Goal: Information Seeking & Learning: Learn about a topic

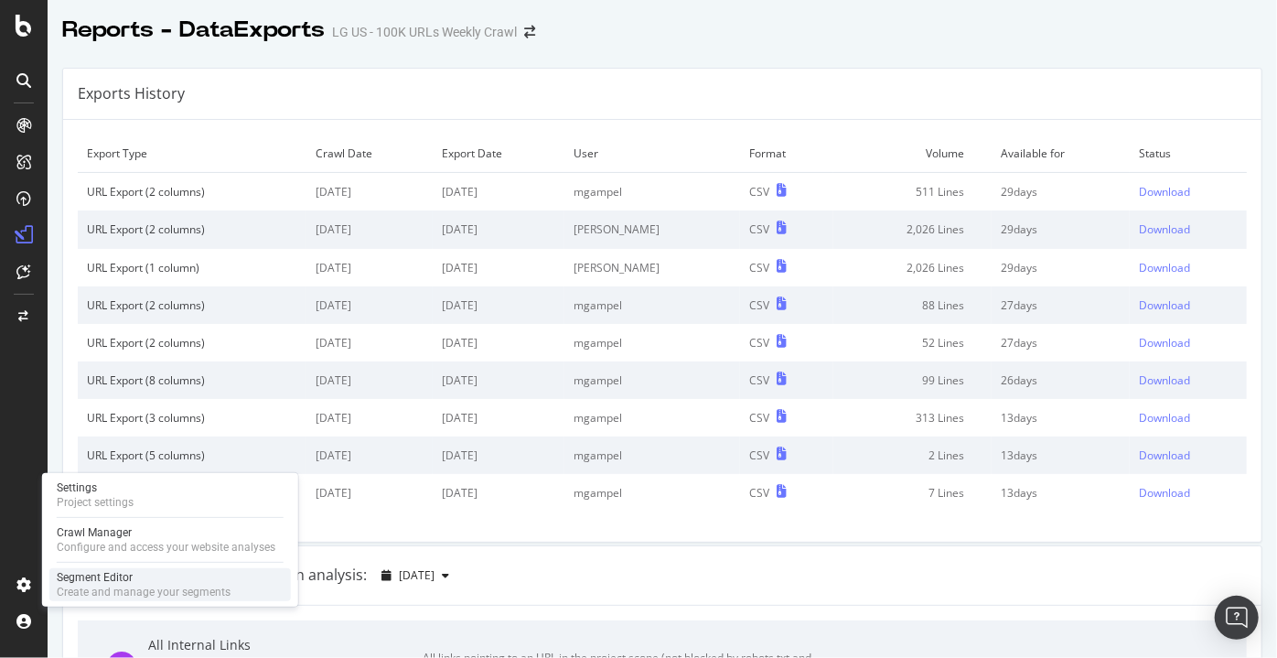
click at [112, 585] on div "Create and manage your segments" at bounding box center [144, 592] width 174 height 15
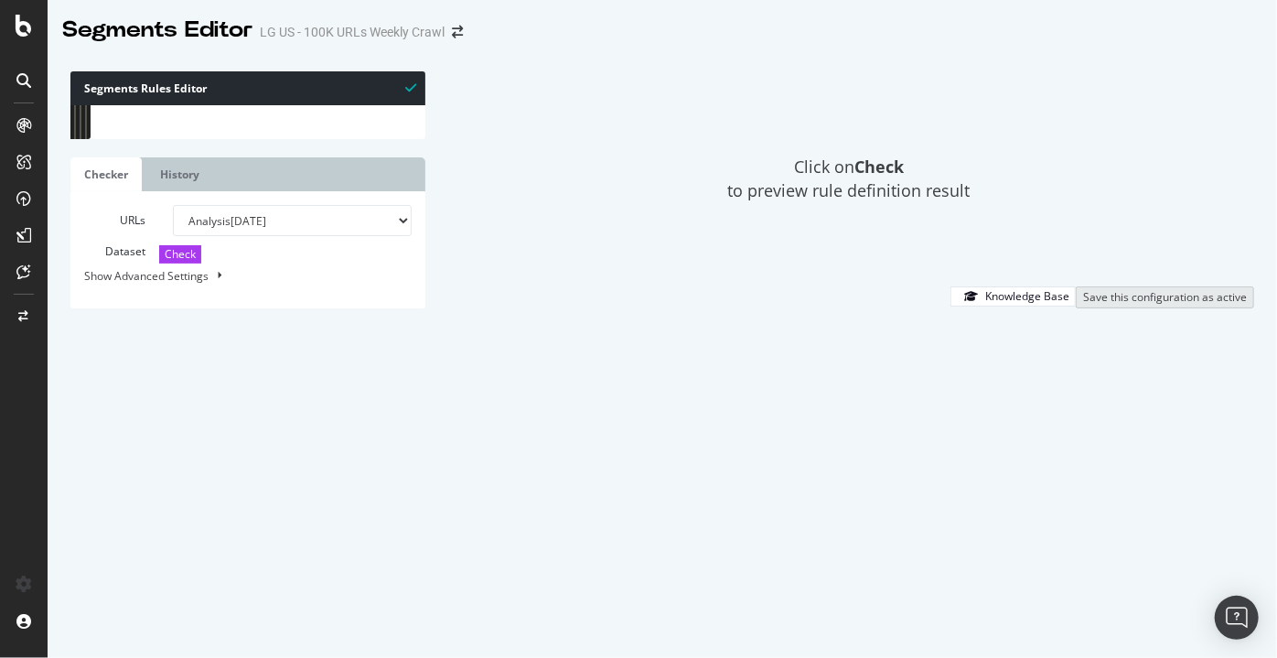
scroll to position [4, 0]
type textarea "url [URL][DOMAIN_NAME]"
click at [301, 177] on div "[ segment : pagetype ] @ VideoObjectURLs OR ( url [URL][DOMAIN_NAME] url [URL][…" at bounding box center [928, 260] width 1631 height 316
click at [210, 121] on input "PLP" at bounding box center [228, 120] width 199 height 23
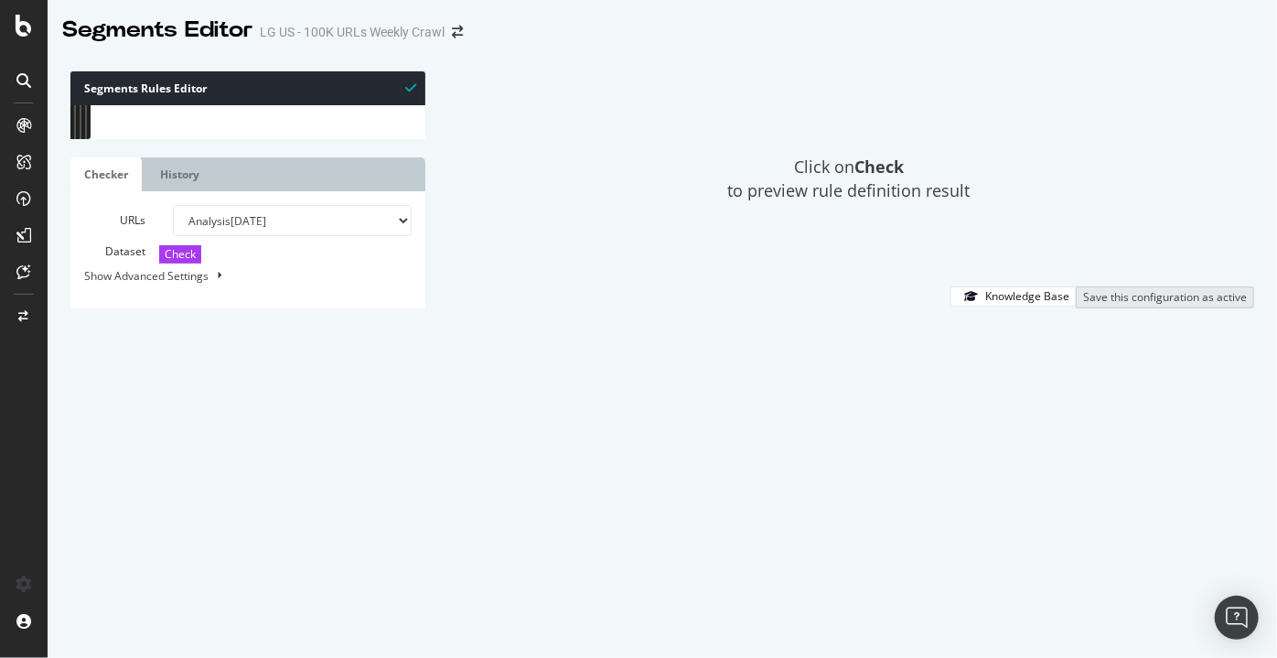
scroll to position [15935, 0]
type input "PLP"
type textarea "url https://www.lg.com/us/refrigerators"
drag, startPoint x: 375, startPoint y: 306, endPoint x: 154, endPoint y: 307, distance: 221.4
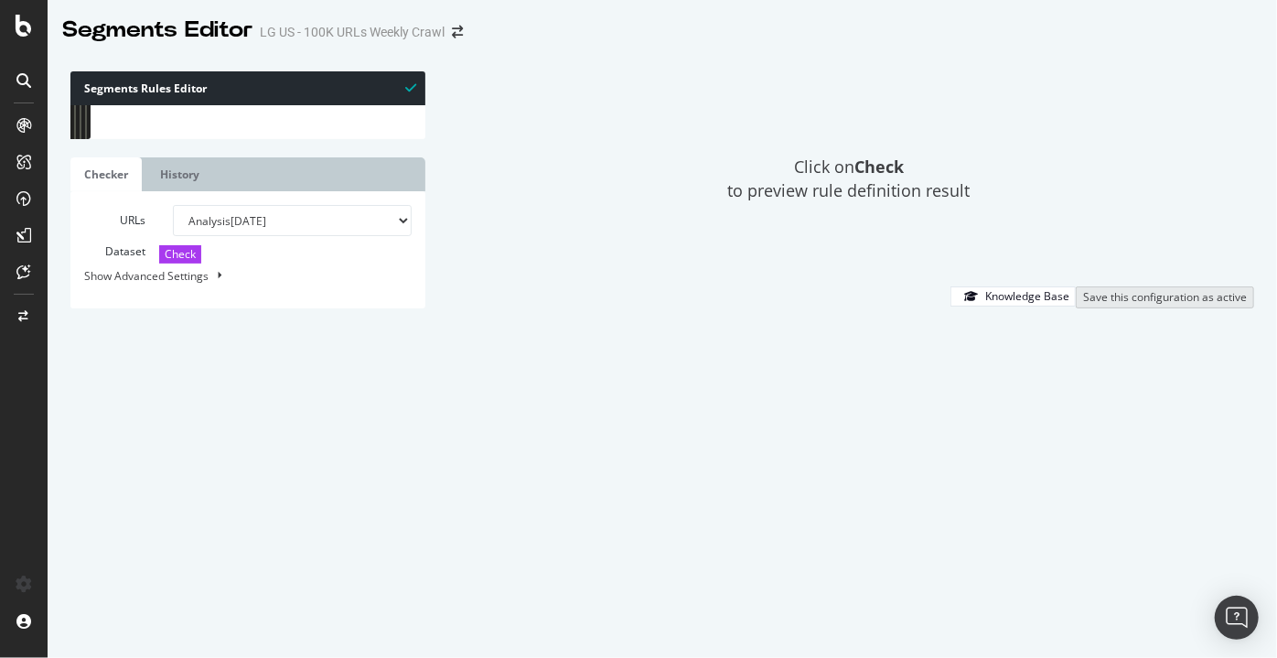
click at [154, 307] on div "path *.xls path *.xml path *.xpdl path *.xpm path *.xwd ) [ segment : money-pag…" at bounding box center [938, 251] width 1631 height 316
click at [219, 121] on input "PLP" at bounding box center [228, 120] width 199 height 23
click at [219, 123] on input "PLP" at bounding box center [228, 120] width 199 height 23
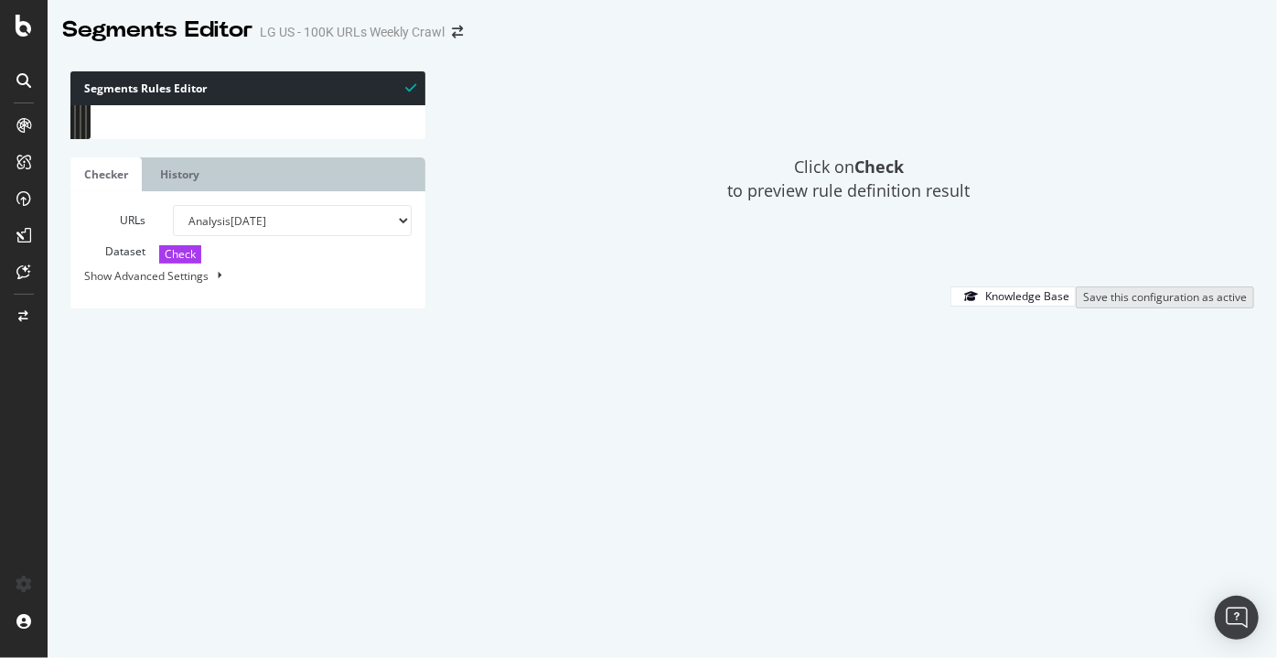
type input "y"
type textarea "url https://www.lg.com/us/washer-dryer-combos"
type input "ya"
type textarea "path /yankees"
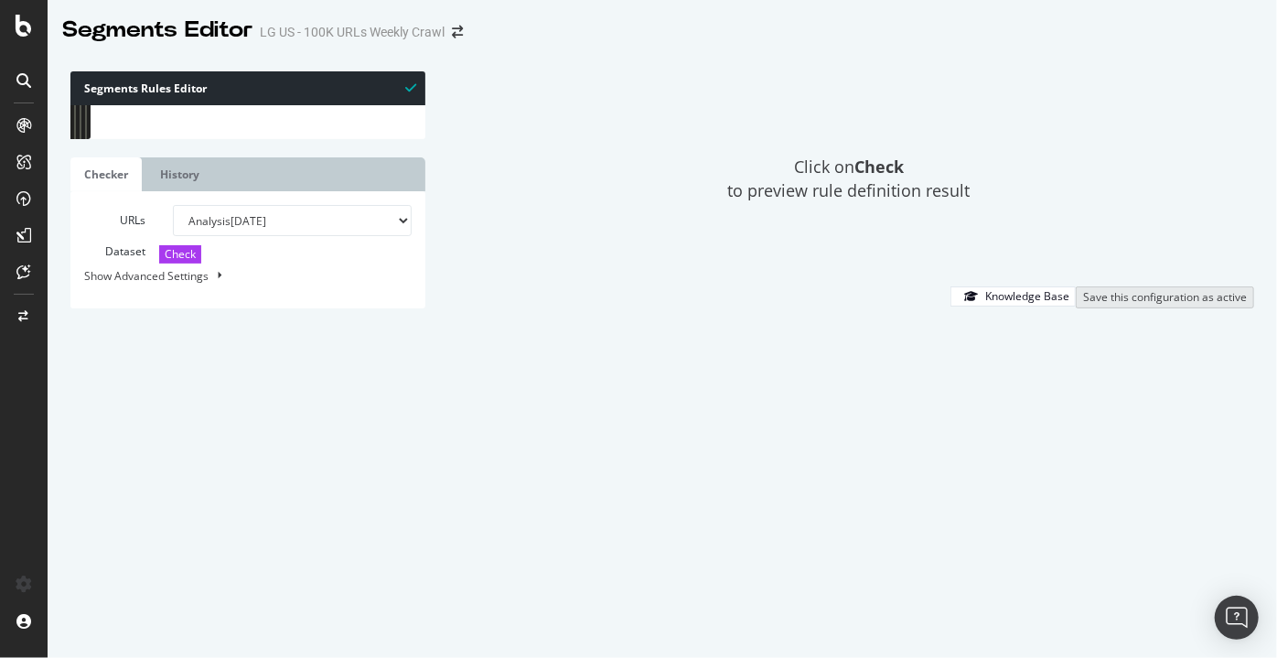
click at [177, 122] on input "yank" at bounding box center [223, 120] width 199 height 23
type input "i"
type textarea "@XBU/Small-Business"
type input "inf"
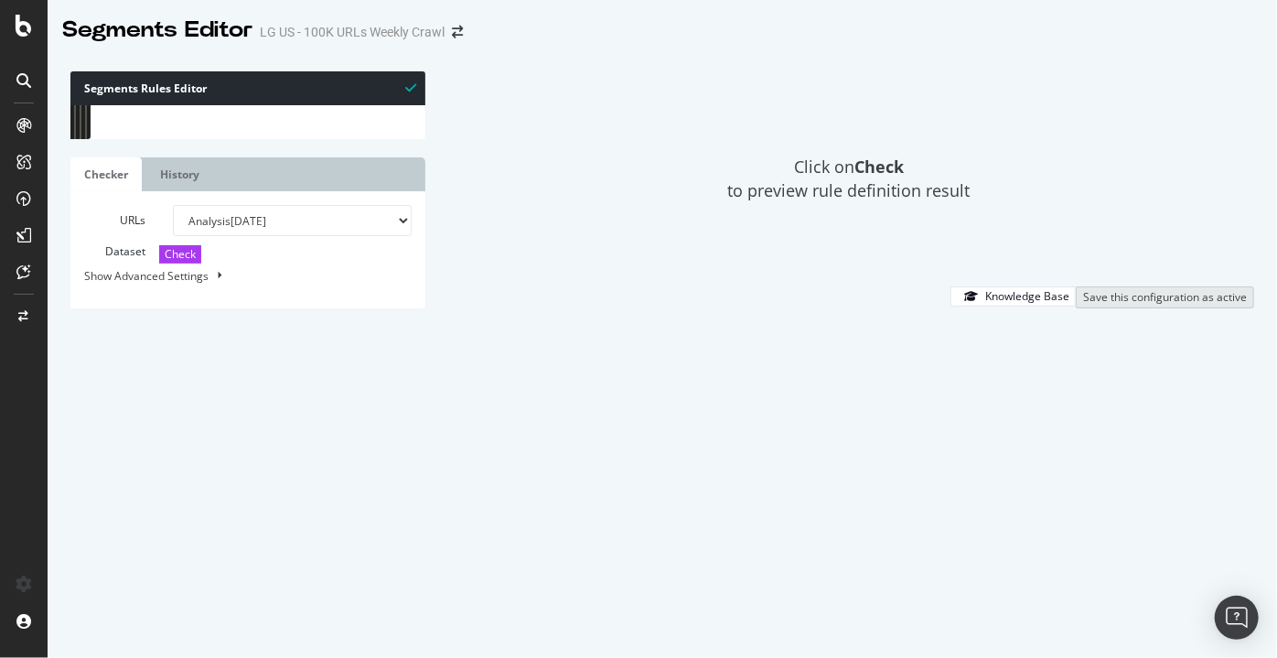
type textarea "path /us/cookware-chemical-compliance-information/"
type input "informationa"
type textarea "@HE/InformationalContent"
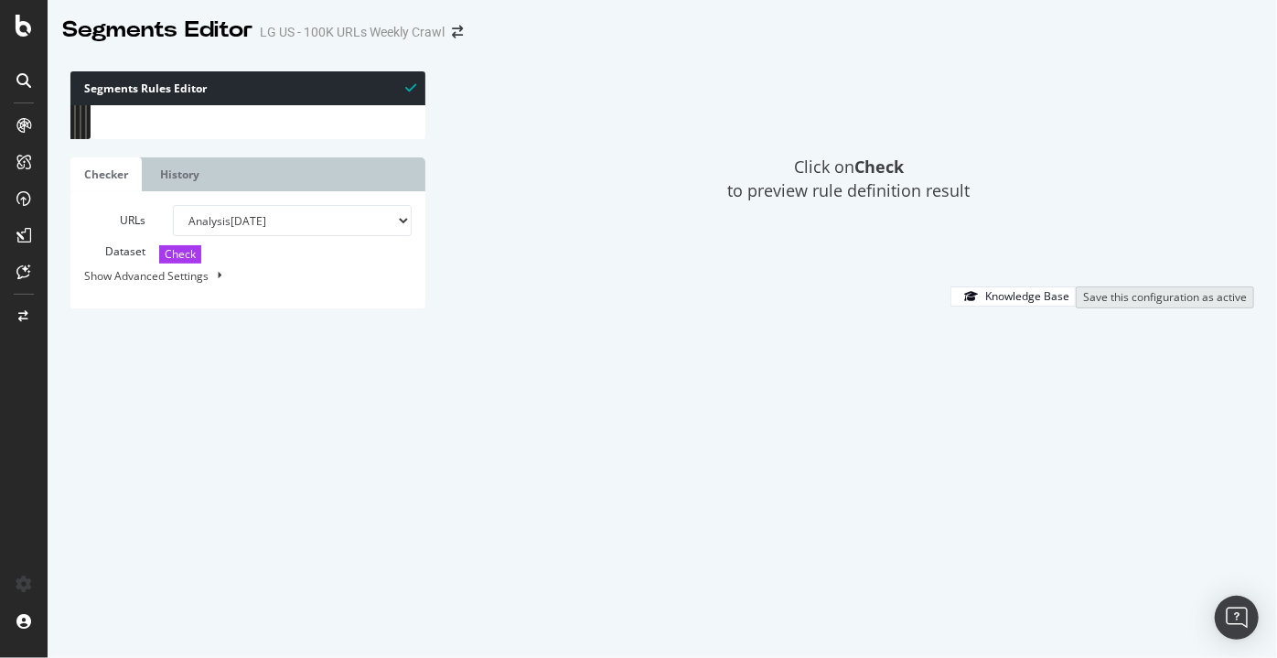
type input "informational"
type textarea "@HE/InformationalContent"
click at [167, 120] on input "informational" at bounding box center [223, 120] width 199 height 23
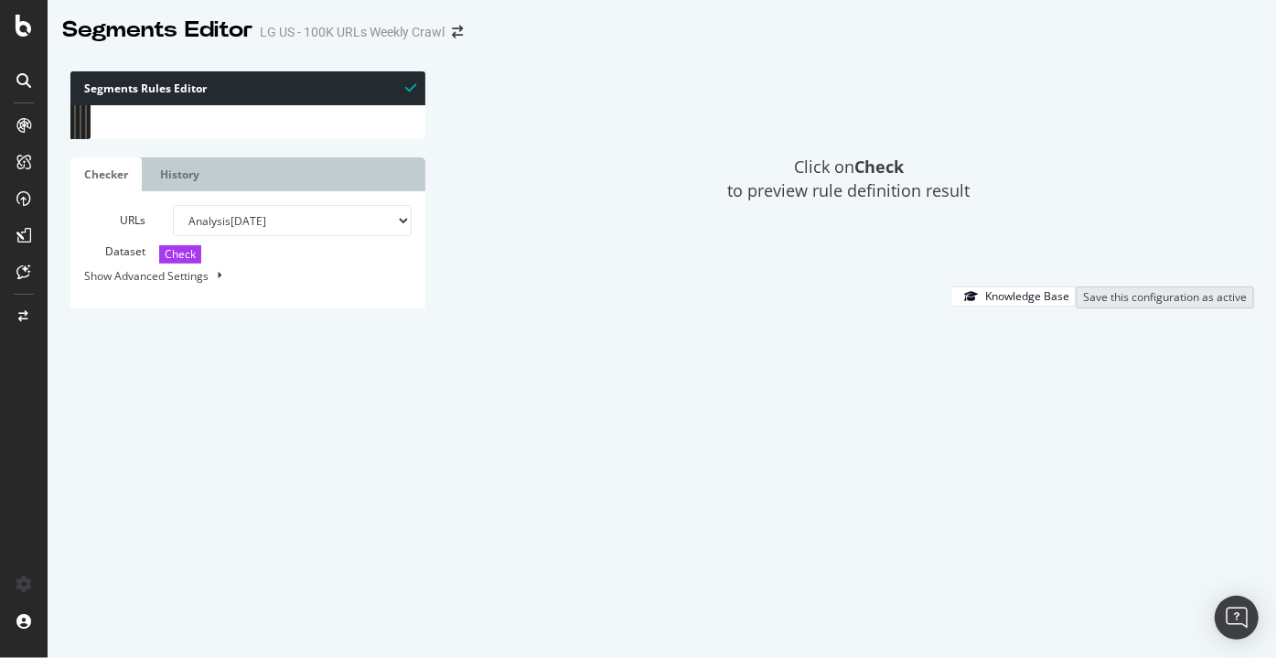
click at [167, 120] on input "informational" at bounding box center [223, 120] width 199 height 23
type input "ca"
type textarea "@HE/Categories/TVs/TVs"
click at [212, 112] on input "categor" at bounding box center [223, 120] width 199 height 23
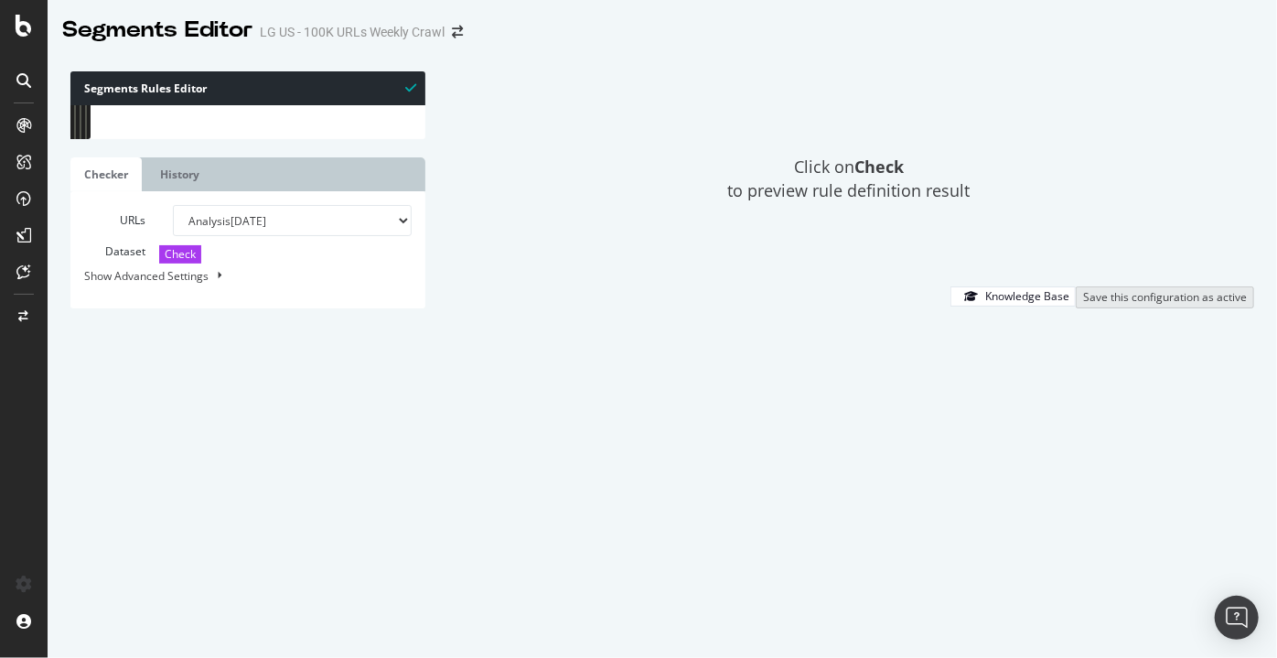
click at [212, 112] on input "categor" at bounding box center [223, 120] width 199 height 23
type input "in"
type textarea "path /us/qned-mini-led-tv"
type input "inf"
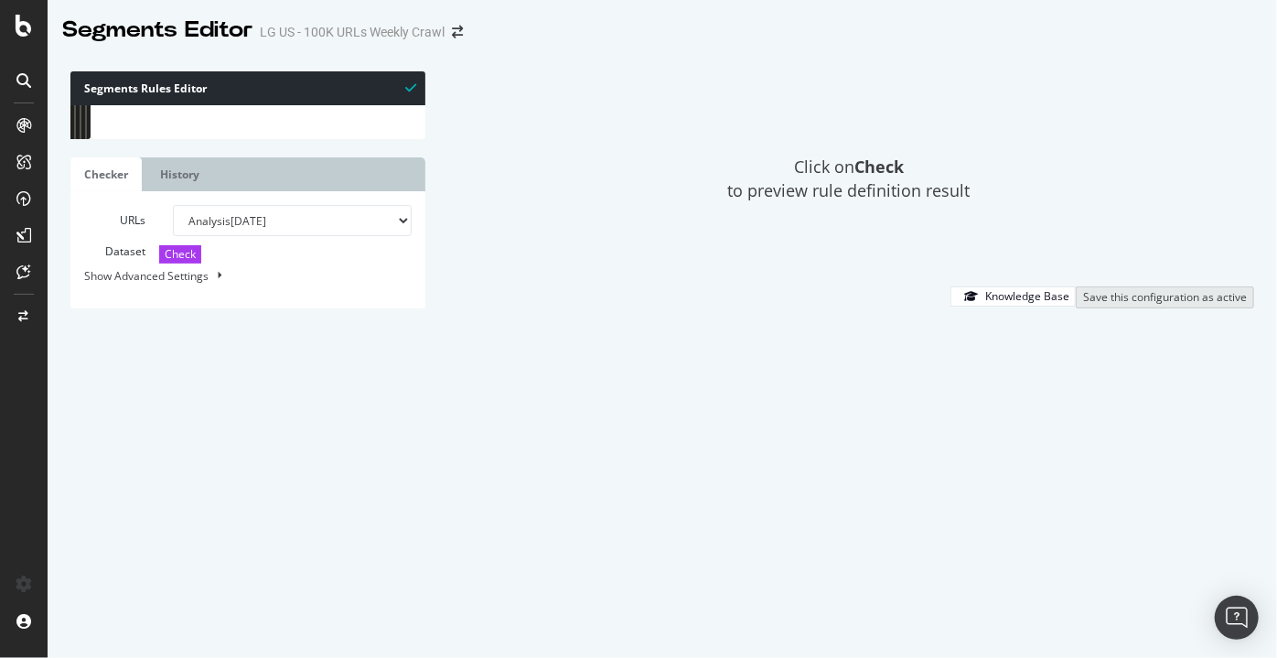
type textarea "@HA/InformationalContent"
click at [397, 124] on span at bounding box center [399, 119] width 13 height 13
type input "Informational"
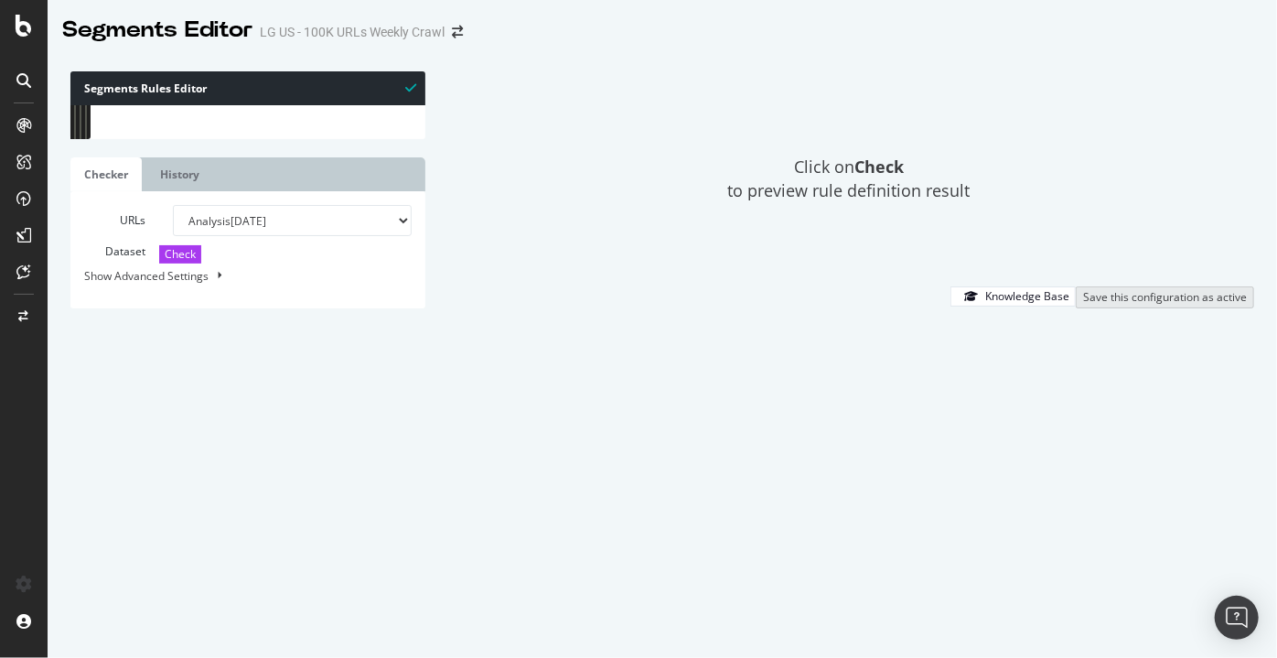
scroll to position [8707, 0]
drag, startPoint x: 285, startPoint y: 265, endPoint x: 119, endPoint y: 263, distance: 165.6
click at [119, 263] on div "@ HA/Reviews/Washers-Dryers path */washers-dryers/lg-* path */reviews @ HA/Info…" at bounding box center [934, 252] width 1631 height 316
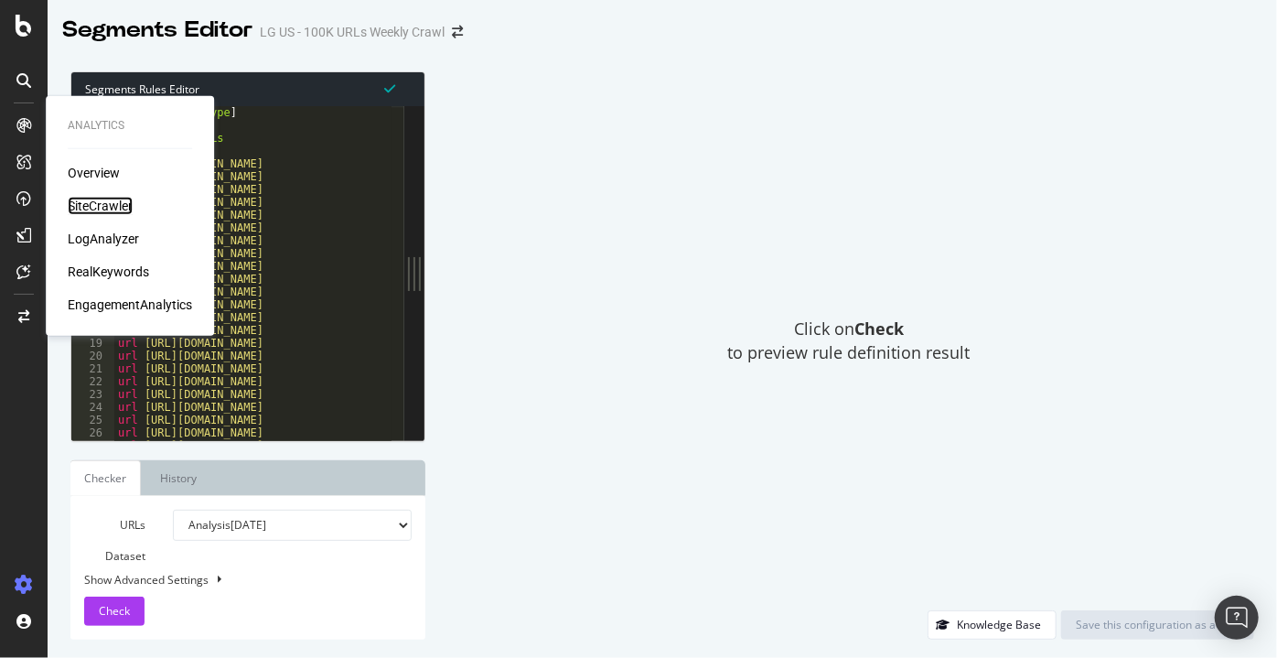
click at [104, 204] on div "SiteCrawler" at bounding box center [100, 206] width 65 height 18
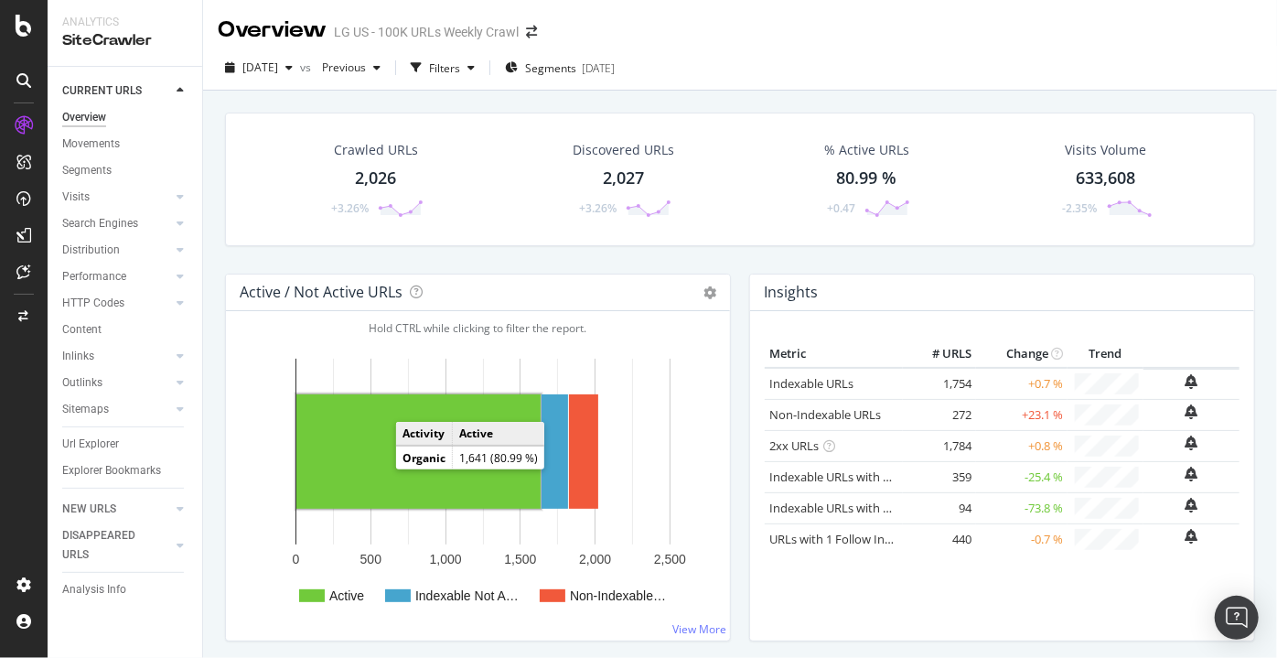
click at [378, 467] on rect "A chart." at bounding box center [418, 451] width 244 height 114
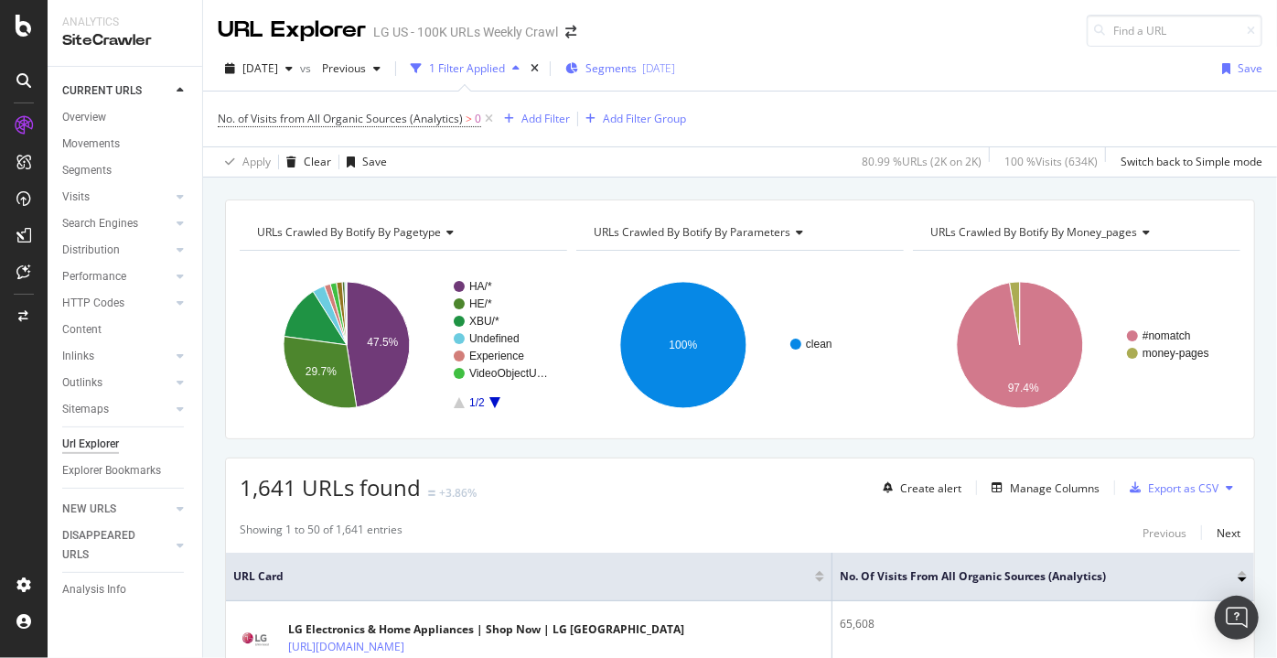
click at [637, 67] on span "Segments" at bounding box center [610, 68] width 51 height 16
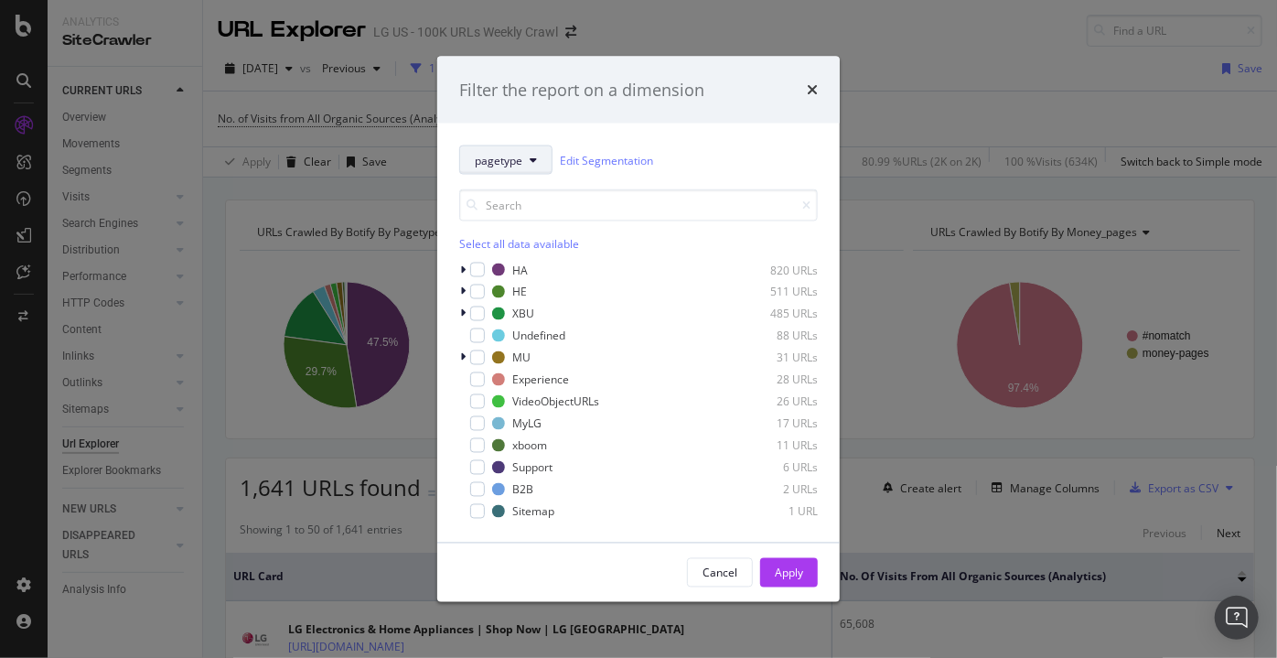
click at [510, 163] on span "pagetype" at bounding box center [499, 160] width 48 height 16
click at [763, 209] on input "modal" at bounding box center [638, 205] width 359 height 32
click at [530, 156] on icon "modal" at bounding box center [533, 160] width 7 height 11
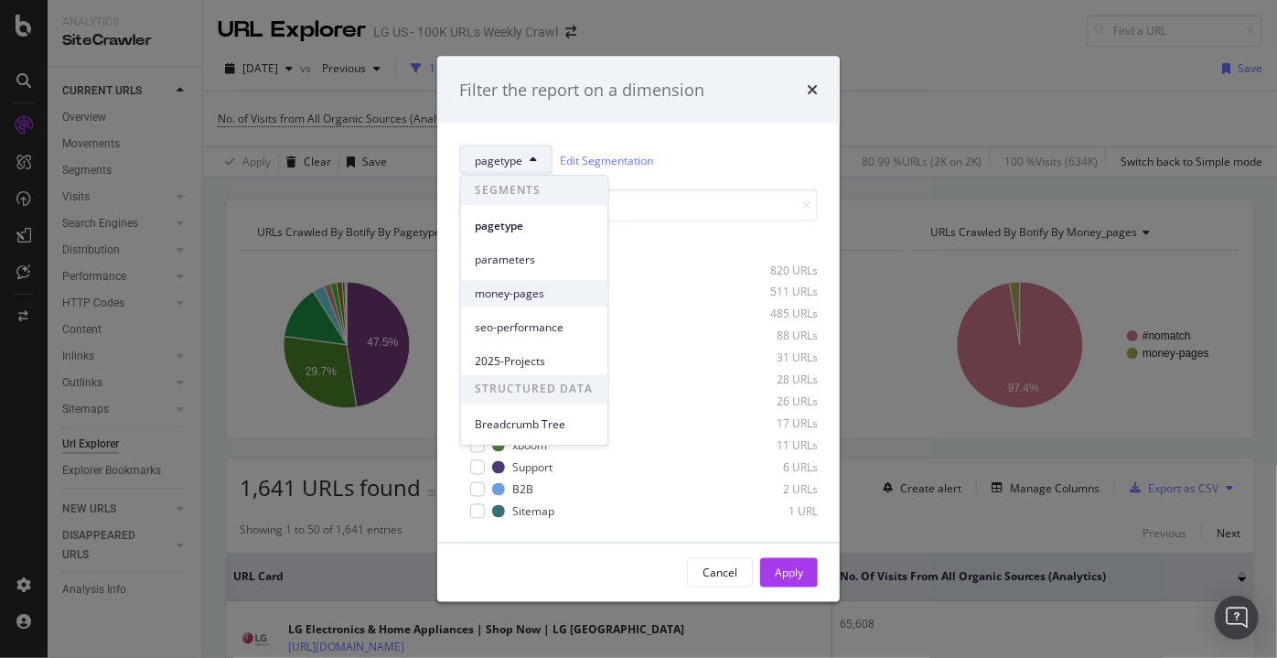
click at [504, 295] on span "money-pages" at bounding box center [535, 293] width 118 height 16
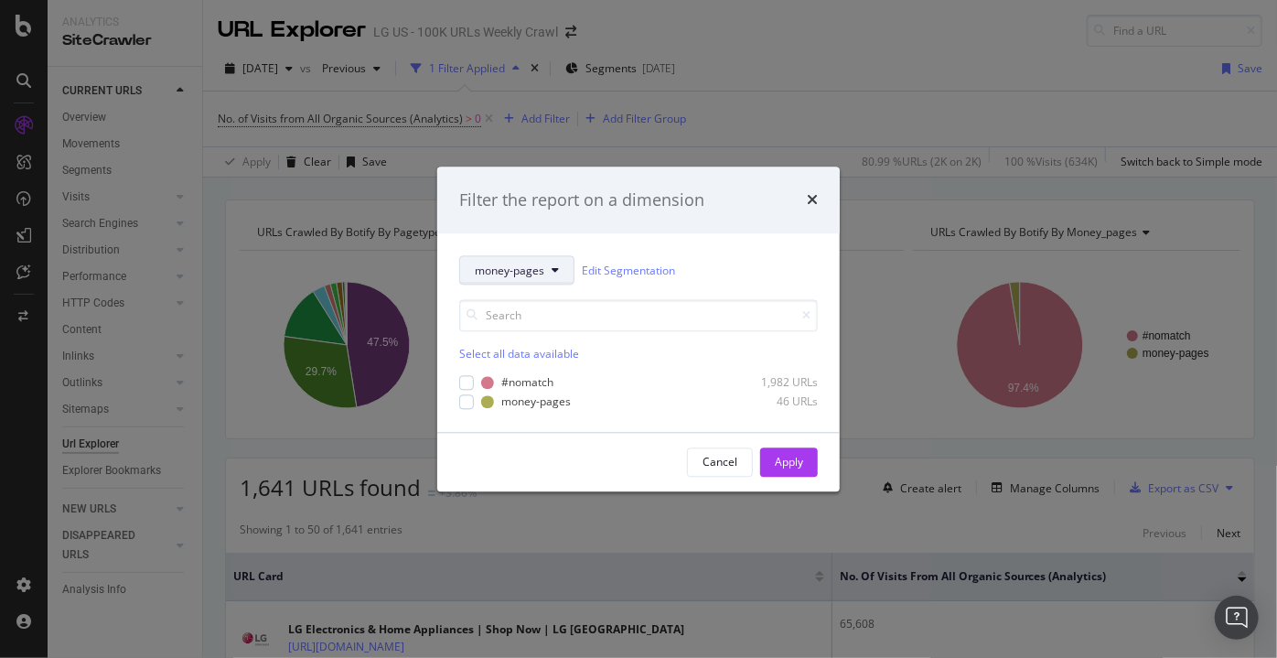
click at [520, 297] on div "Select all data available #nomatch 1,982 URLs money-pages 46 URLs" at bounding box center [638, 347] width 359 height 124
click at [490, 269] on span "money-pages" at bounding box center [510, 271] width 70 height 16
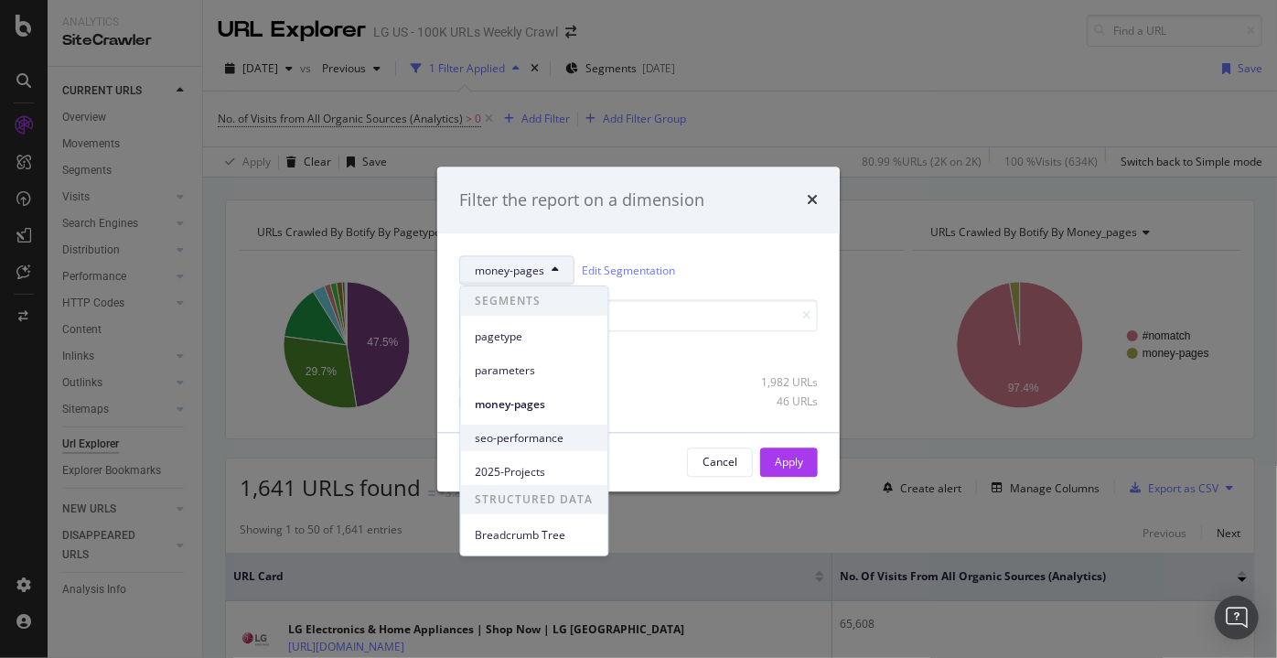
click at [514, 436] on span "seo-performance" at bounding box center [535, 438] width 118 height 16
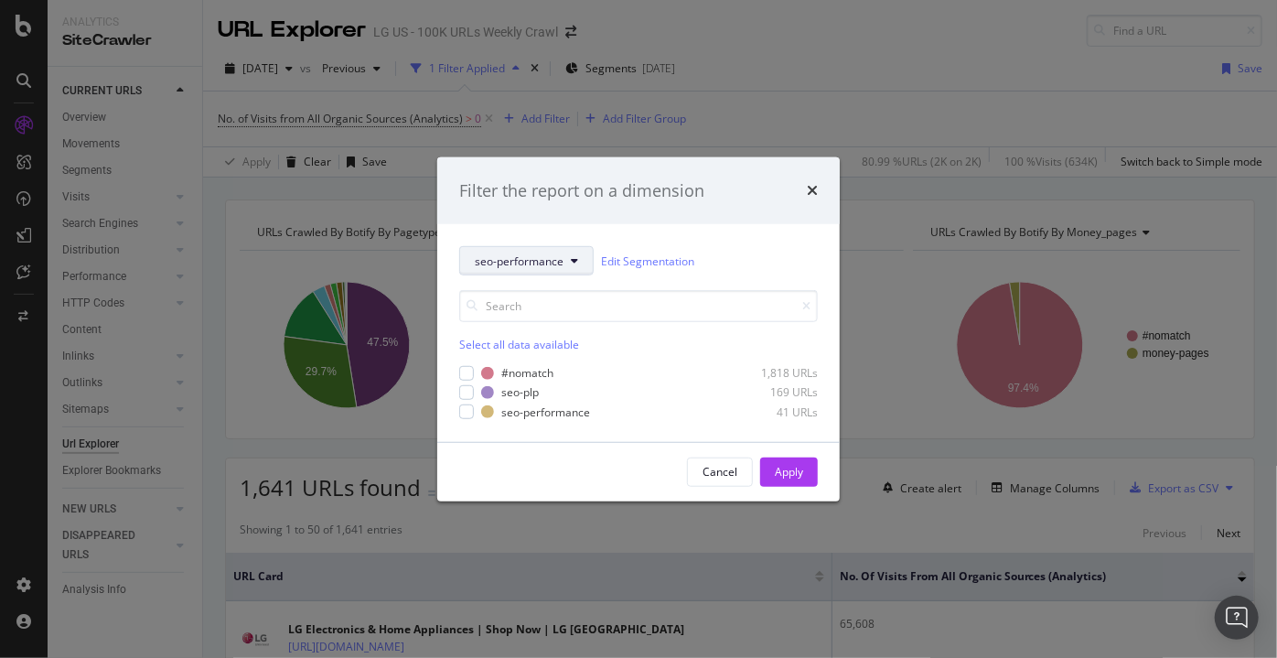
click at [524, 272] on button "seo-performance" at bounding box center [526, 260] width 134 height 29
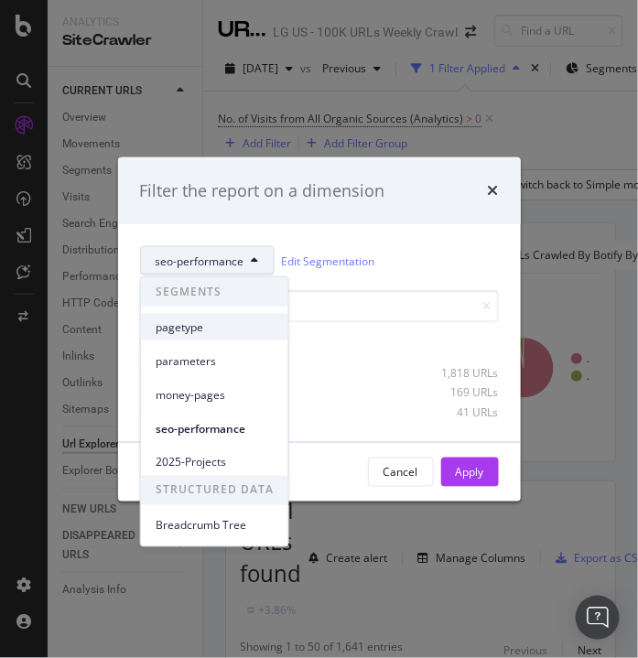
click at [184, 328] on span "pagetype" at bounding box center [215, 326] width 118 height 16
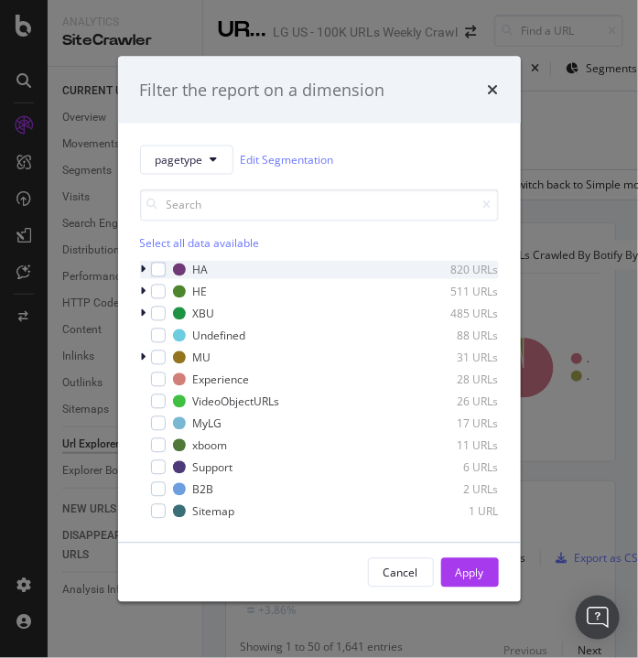
click at [141, 270] on icon "modal" at bounding box center [143, 269] width 5 height 11
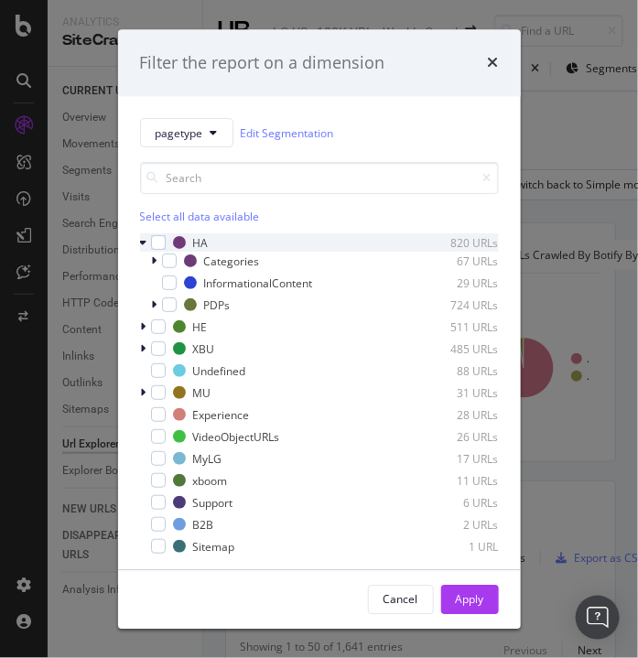
click at [144, 241] on icon "modal" at bounding box center [143, 243] width 7 height 11
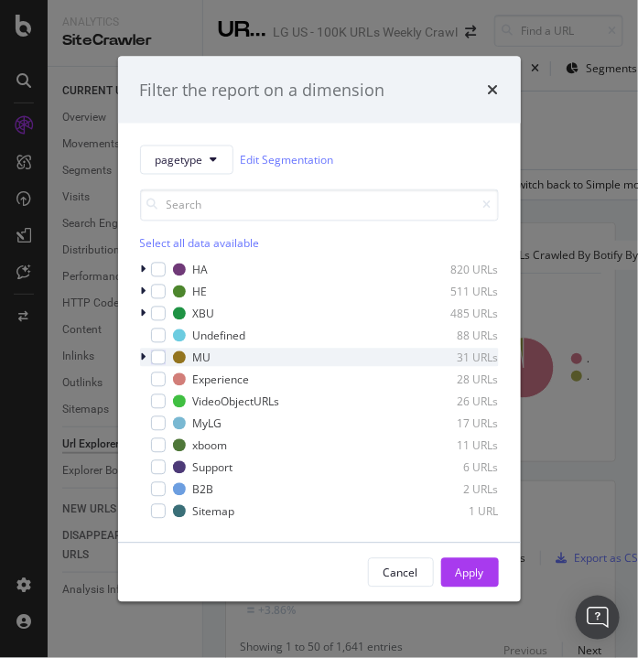
click at [144, 362] on icon "modal" at bounding box center [143, 357] width 5 height 11
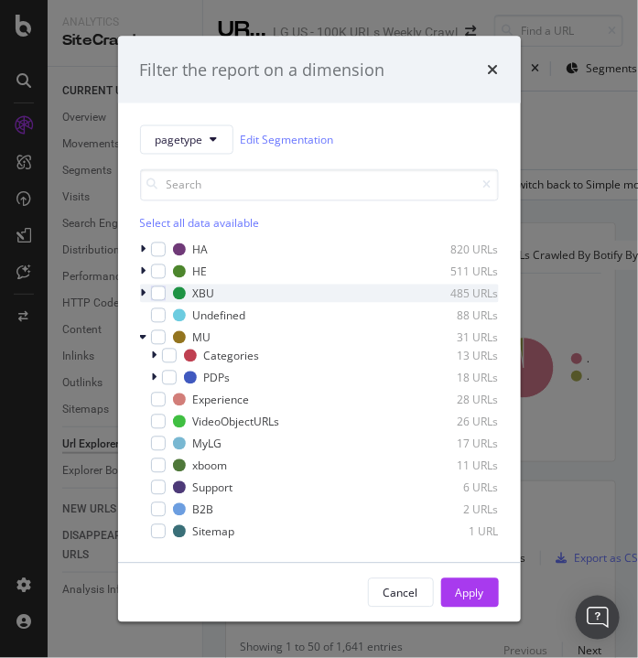
click at [143, 291] on icon "modal" at bounding box center [143, 293] width 5 height 11
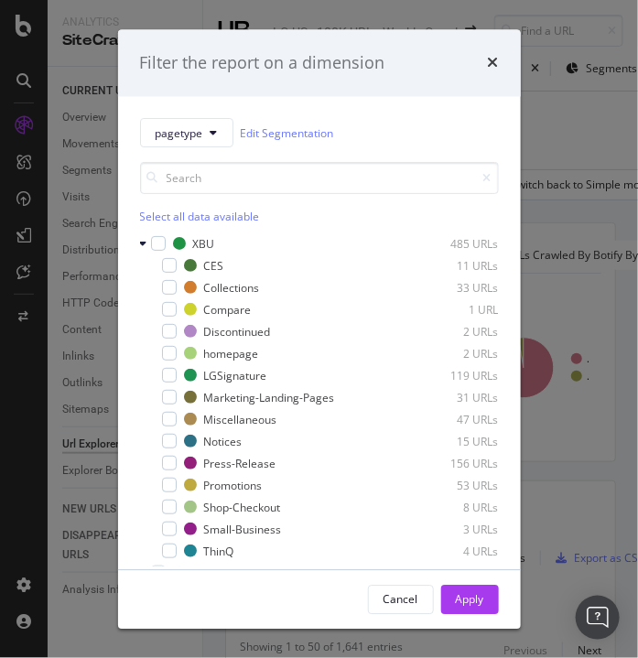
scroll to position [46, 0]
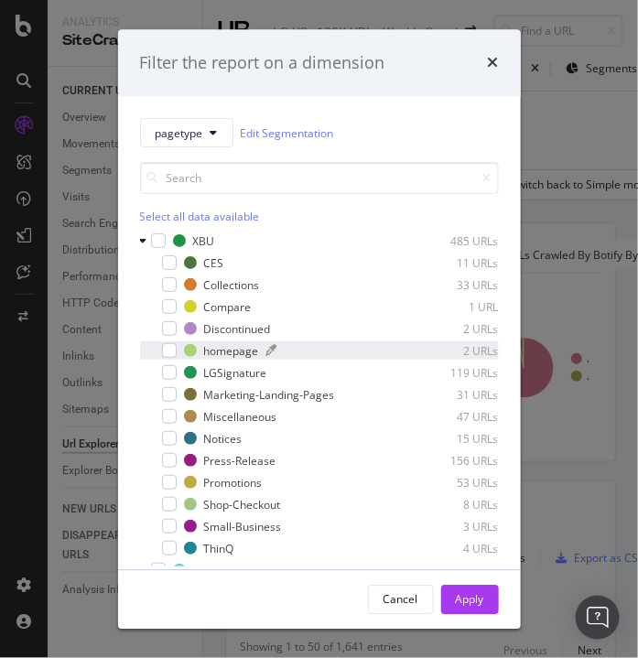
click at [242, 349] on div "homepage" at bounding box center [231, 351] width 55 height 16
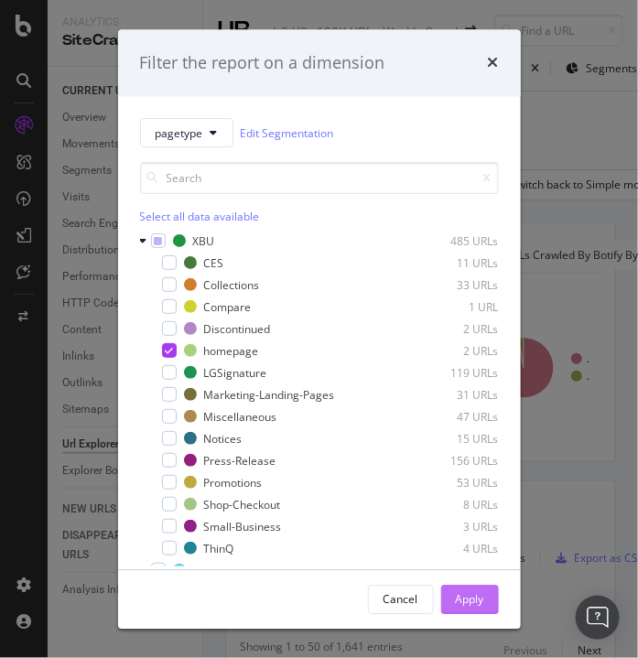
click at [489, 608] on button "Apply" at bounding box center [470, 599] width 58 height 29
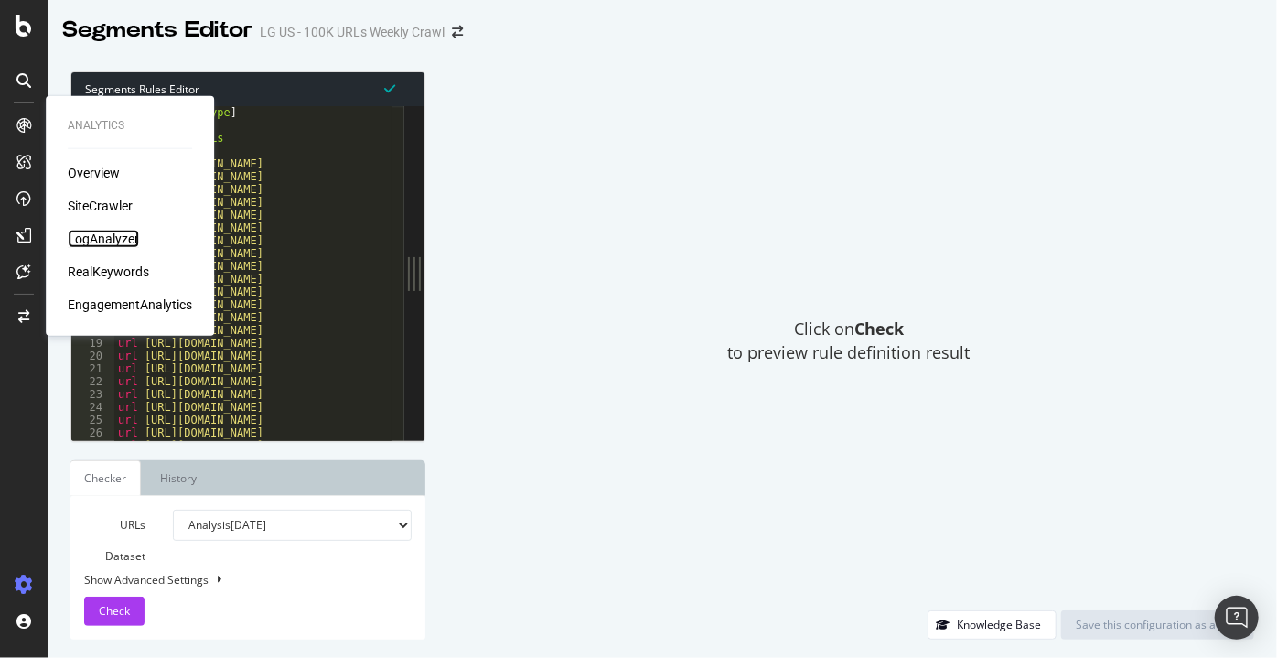
click at [77, 240] on div "LogAnalyzer" at bounding box center [103, 239] width 71 height 18
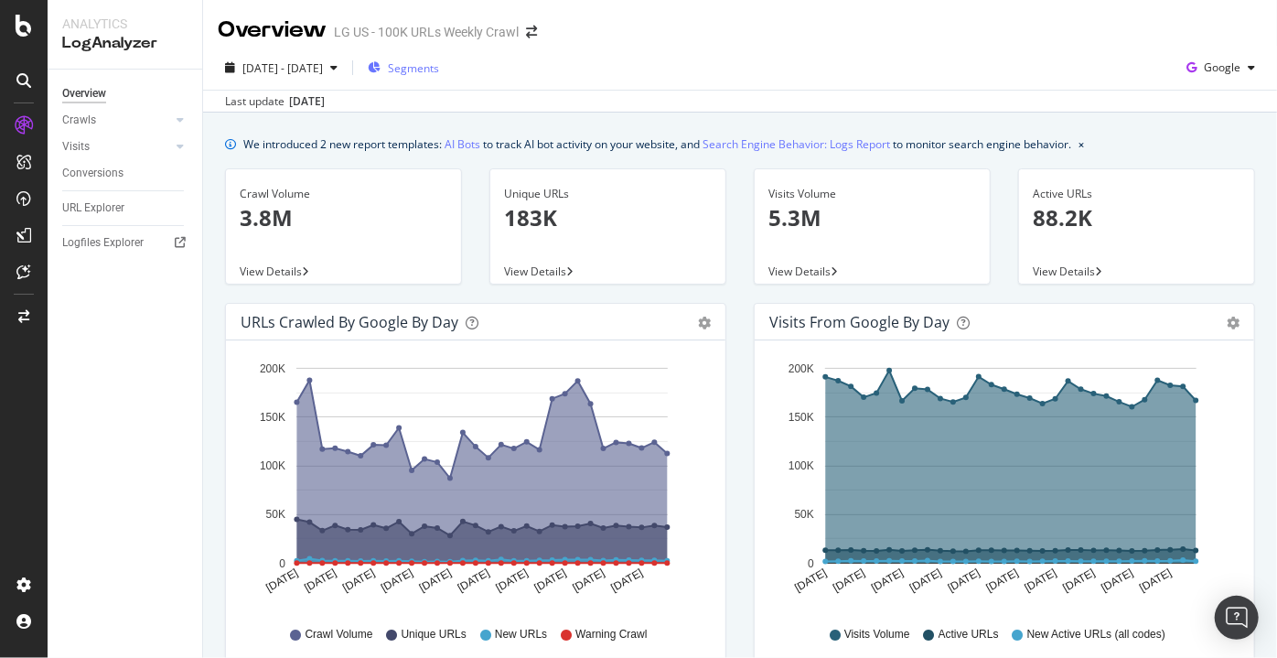
click at [437, 64] on span "Segments" at bounding box center [413, 68] width 51 height 16
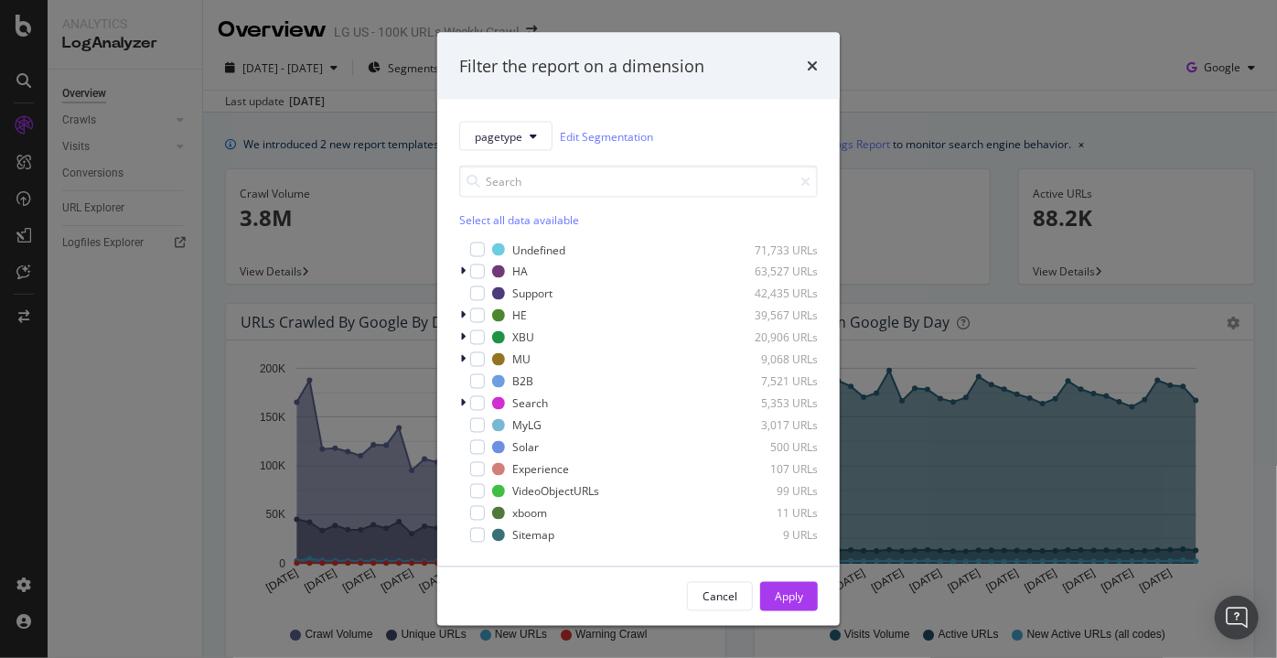
click at [7, 111] on div "Filter the report on a dimension pagetype Edit Segmentation Select all data ava…" at bounding box center [638, 329] width 1277 height 658
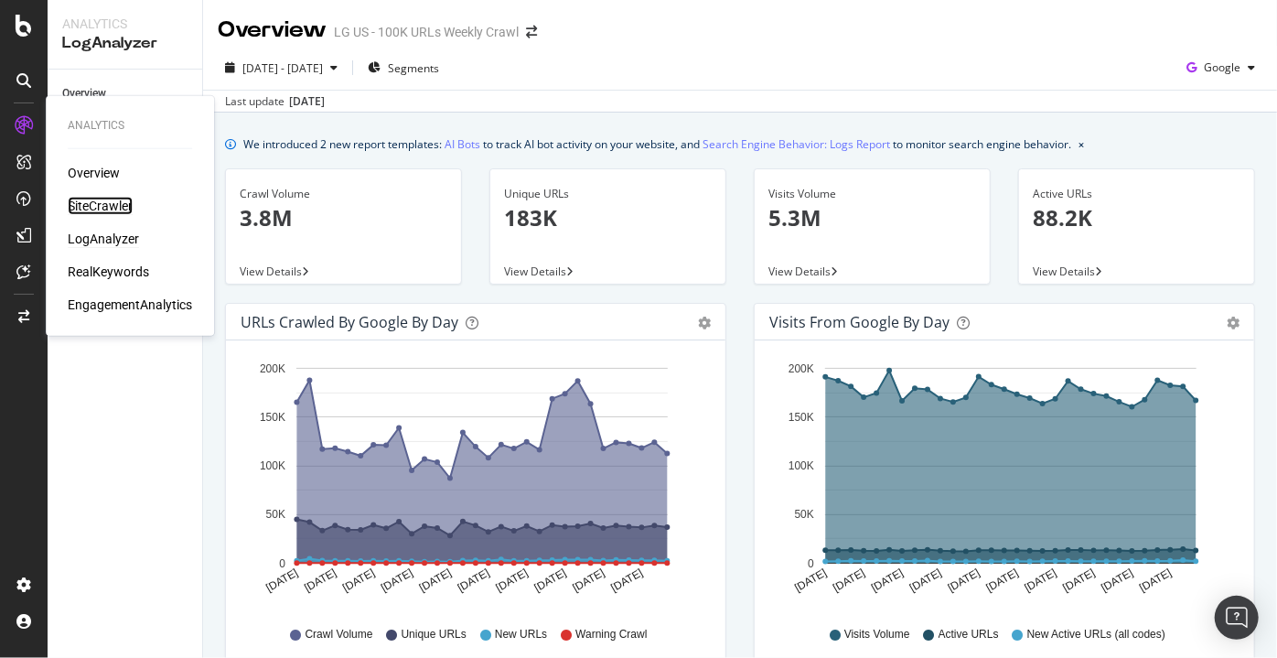
click at [96, 201] on div "SiteCrawler" at bounding box center [100, 206] width 65 height 18
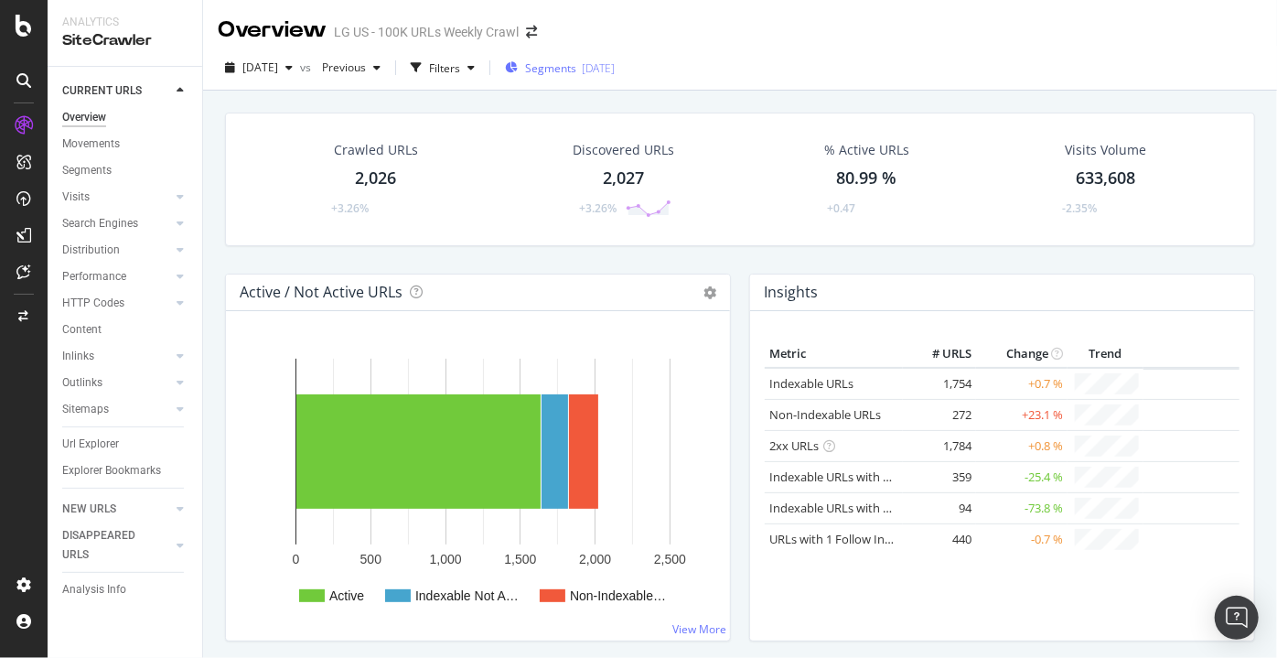
click at [576, 72] on span "Segments" at bounding box center [550, 68] width 51 height 16
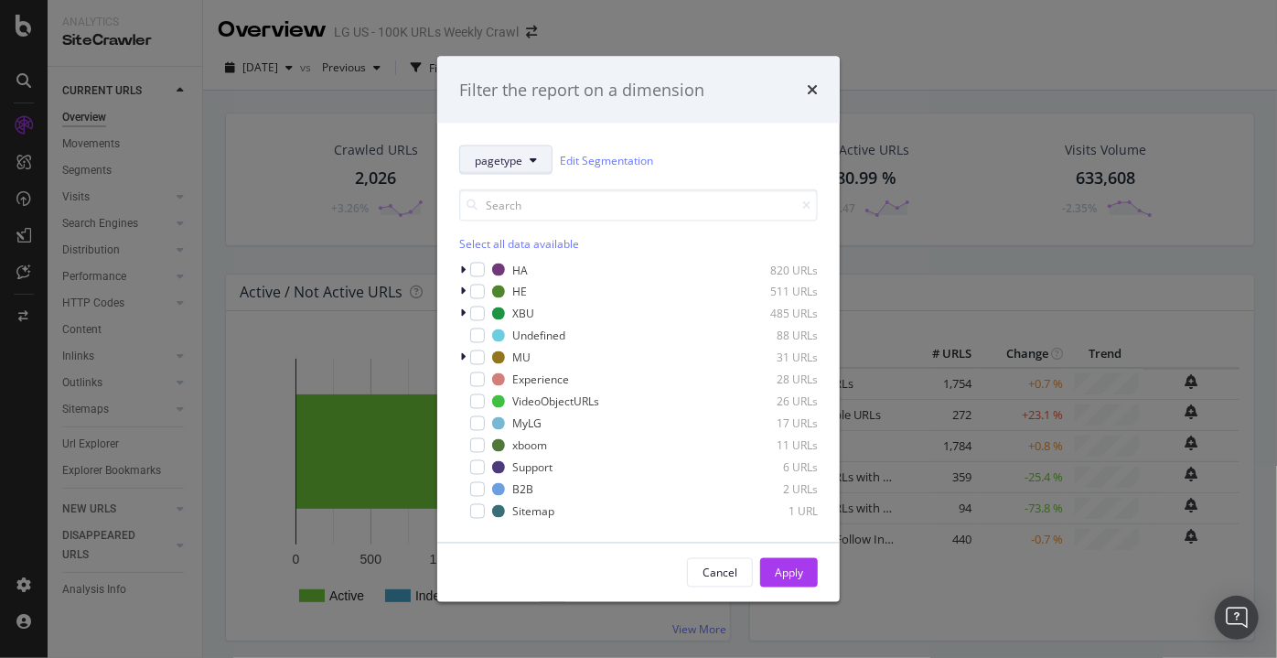
click at [502, 156] on span "pagetype" at bounding box center [499, 160] width 48 height 16
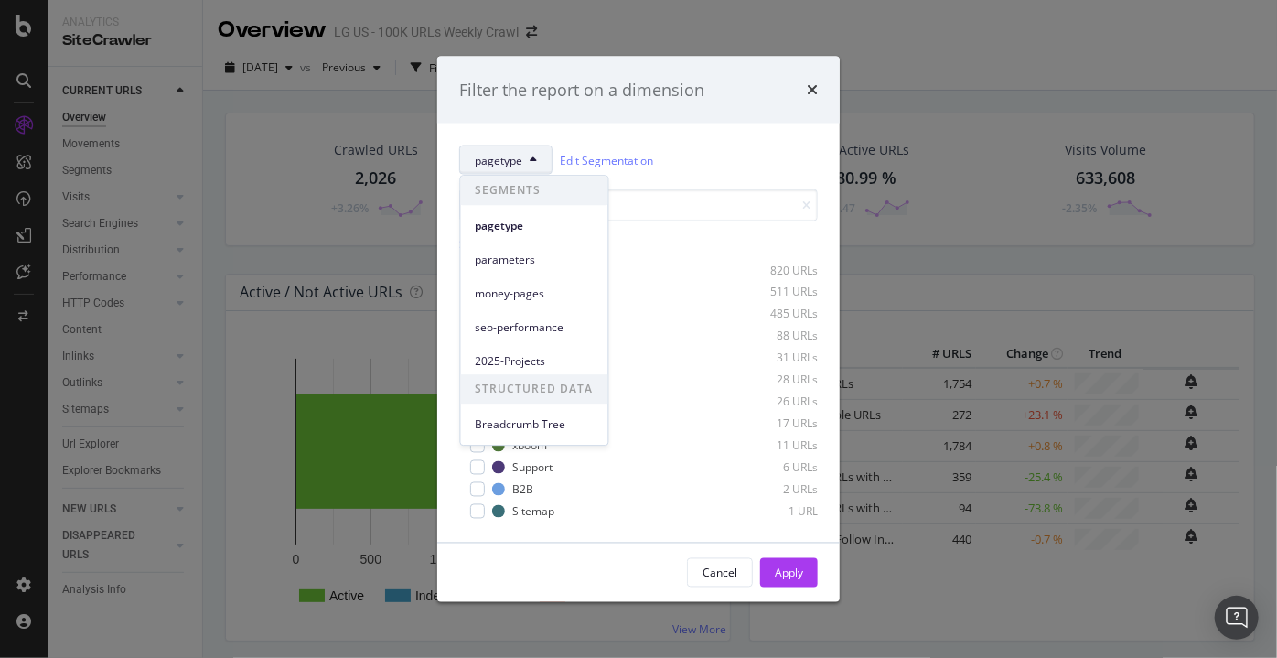
click at [721, 135] on div "pagetype Edit Segmentation Select all data available HA 820 URLs HE 511 URLs XB…" at bounding box center [638, 333] width 403 height 419
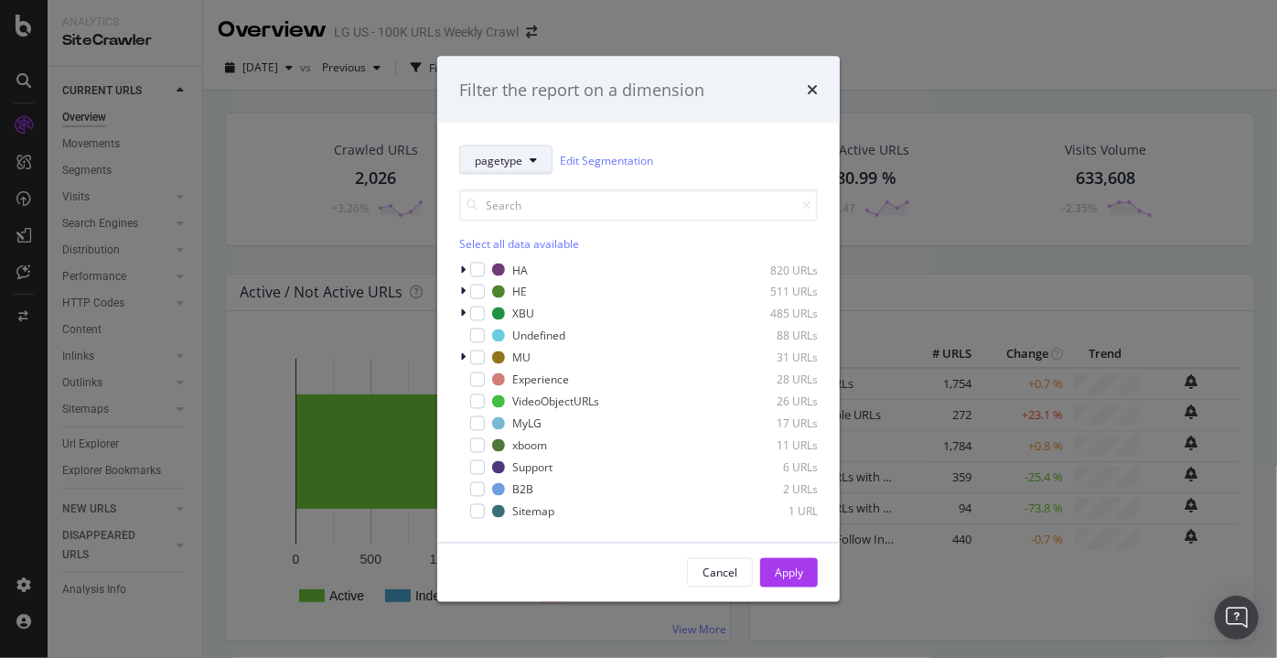
click at [531, 148] on button "pagetype" at bounding box center [505, 159] width 93 height 29
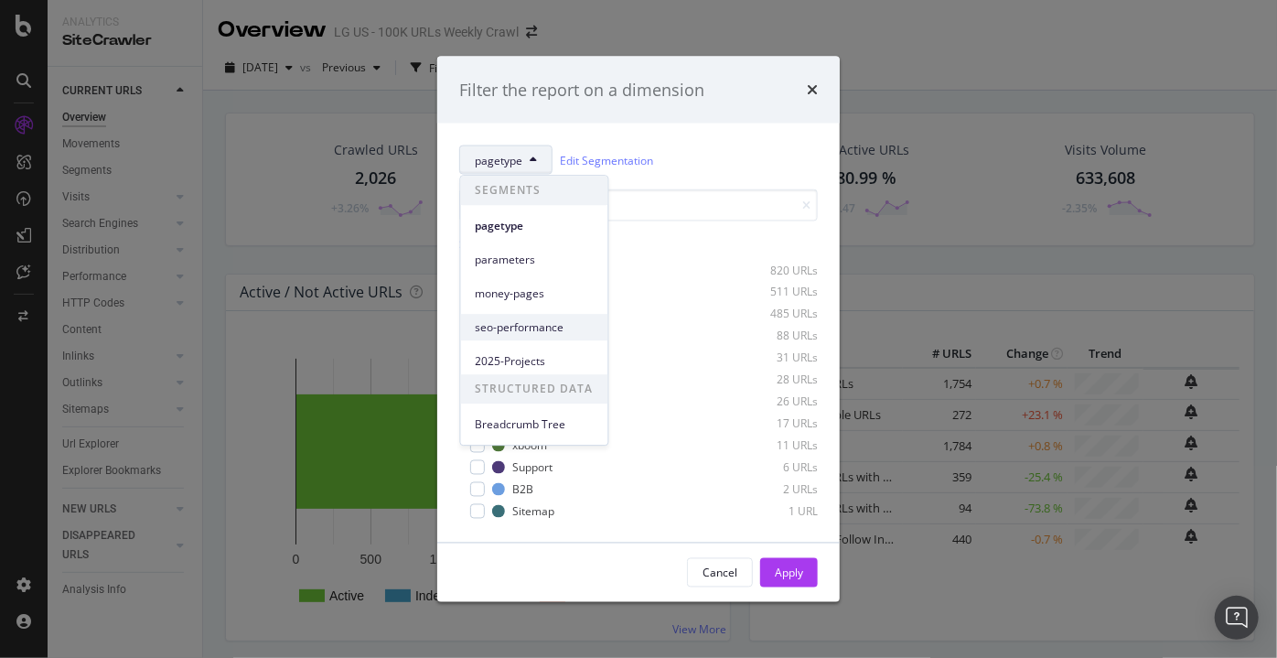
click at [527, 324] on span "seo-performance" at bounding box center [535, 327] width 118 height 16
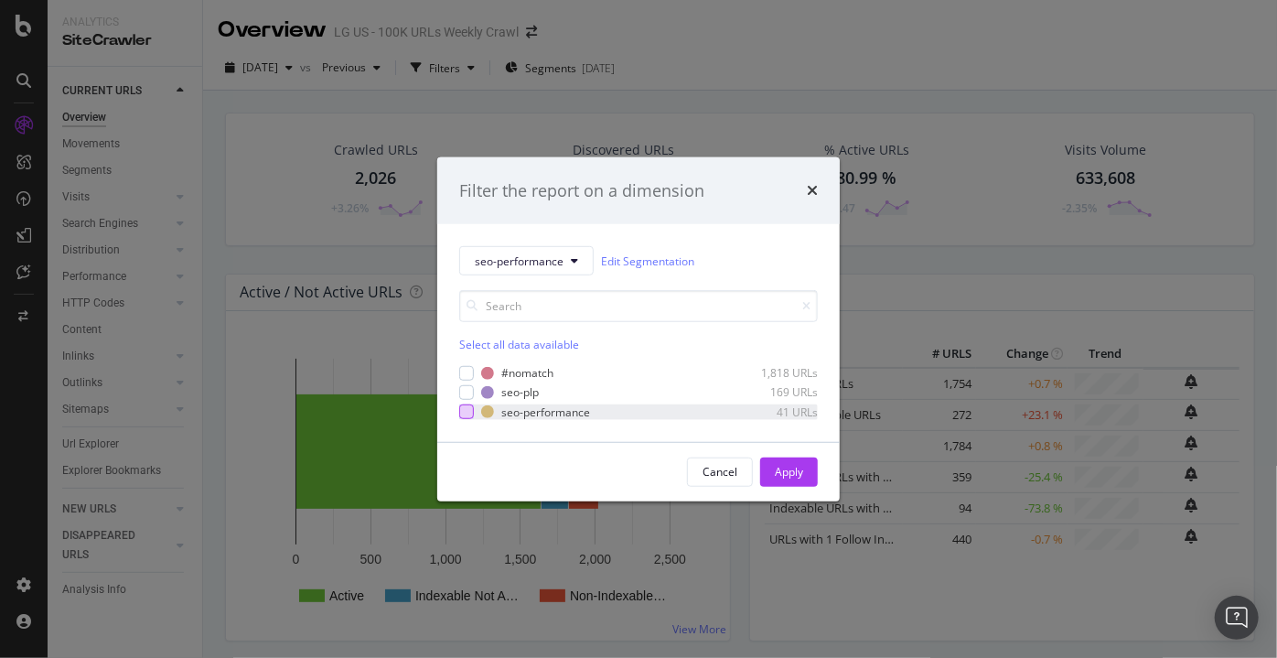
click at [465, 413] on div "modal" at bounding box center [466, 411] width 15 height 15
click at [762, 471] on button "Apply" at bounding box center [789, 471] width 58 height 29
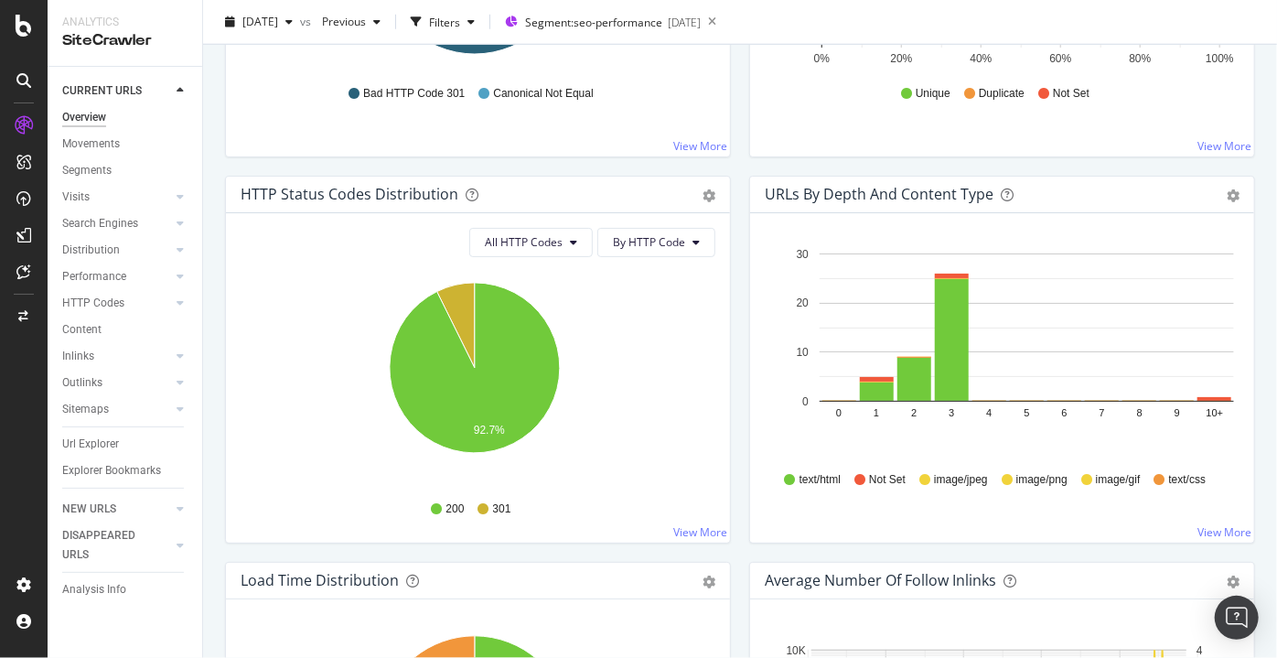
scroll to position [861, 0]
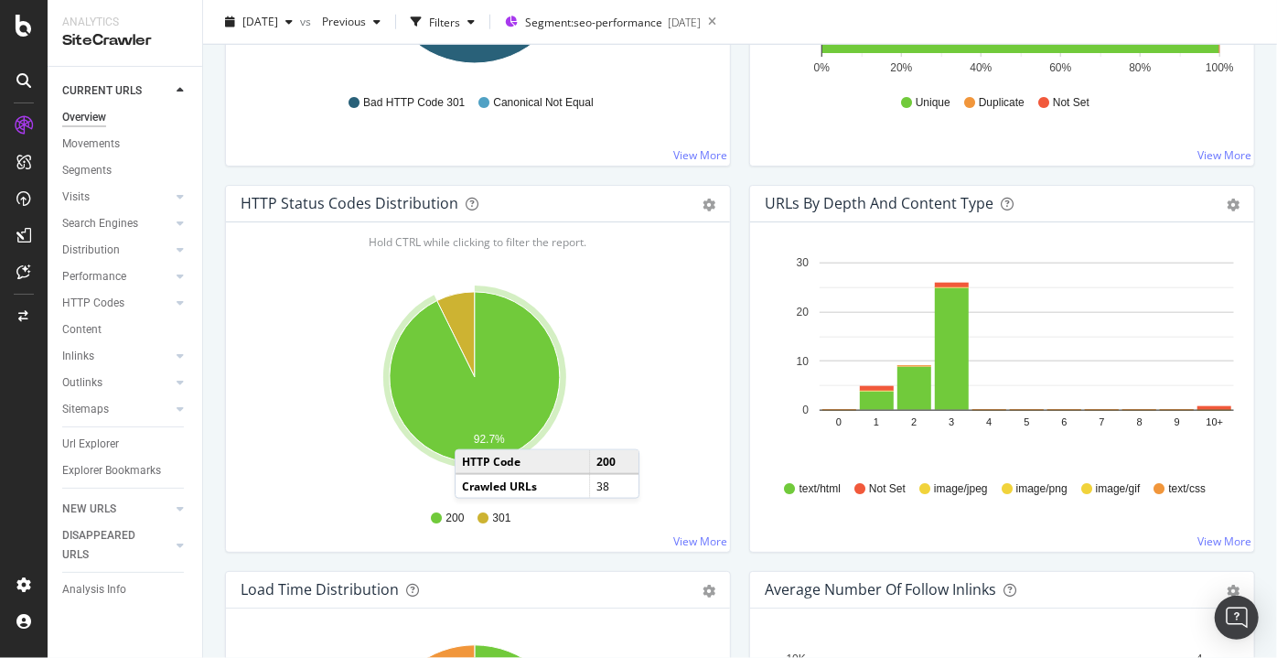
click at [473, 429] on icon "A chart." at bounding box center [475, 377] width 170 height 170
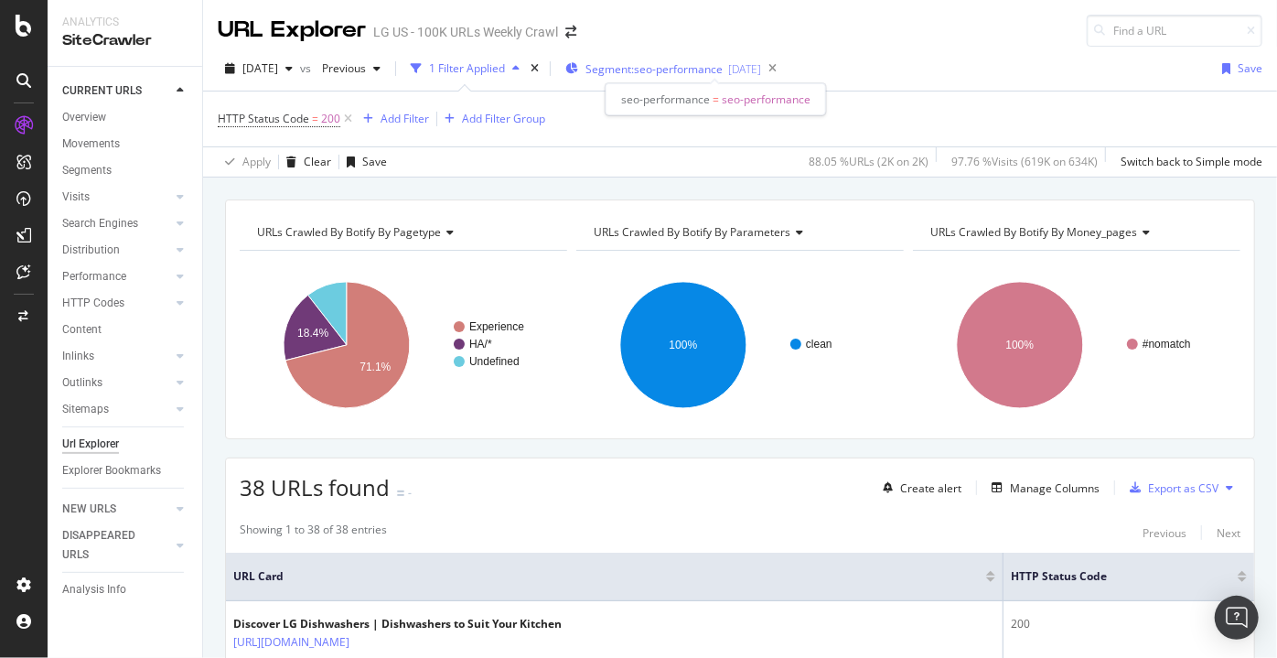
click at [684, 70] on span "Segment: seo-performance" at bounding box center [653, 69] width 137 height 16
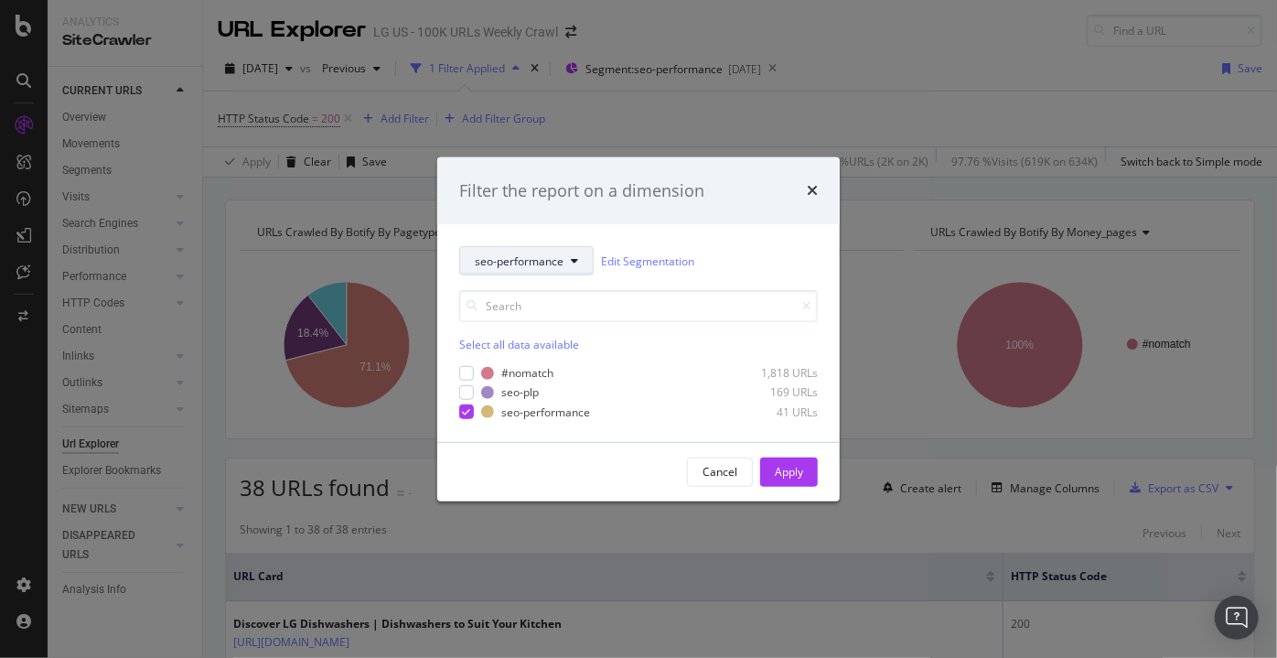
click at [510, 273] on button "seo-performance" at bounding box center [526, 260] width 134 height 29
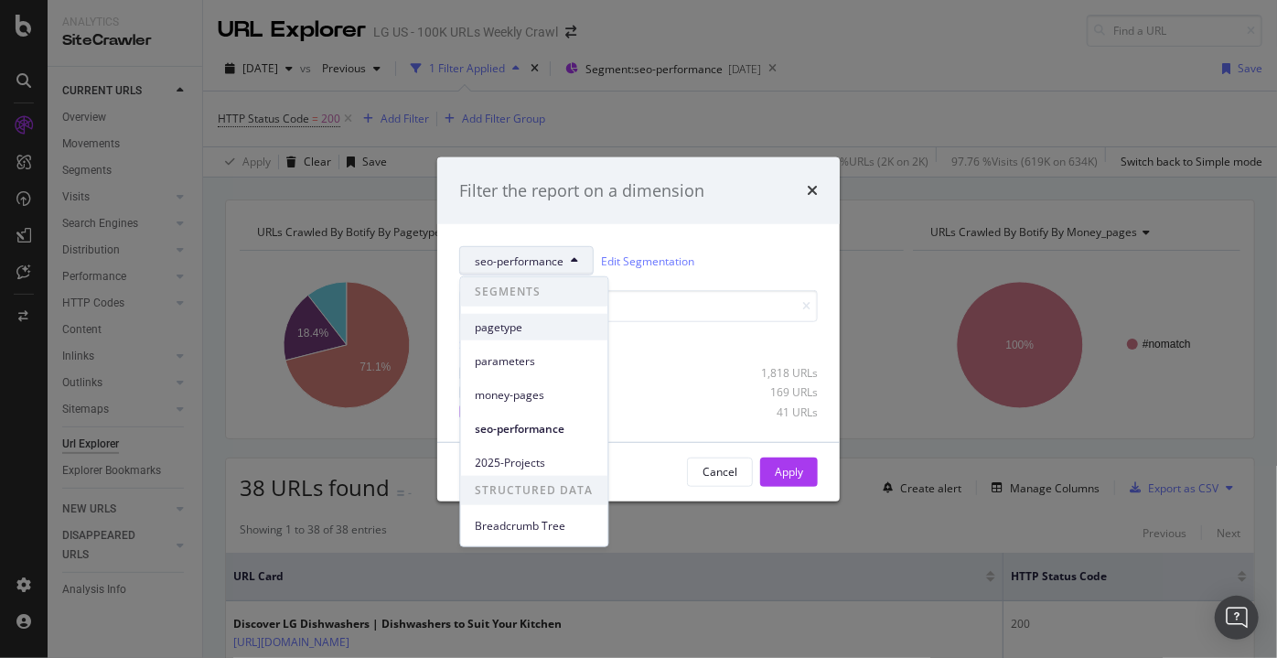
click at [522, 328] on span "pagetype" at bounding box center [535, 326] width 118 height 16
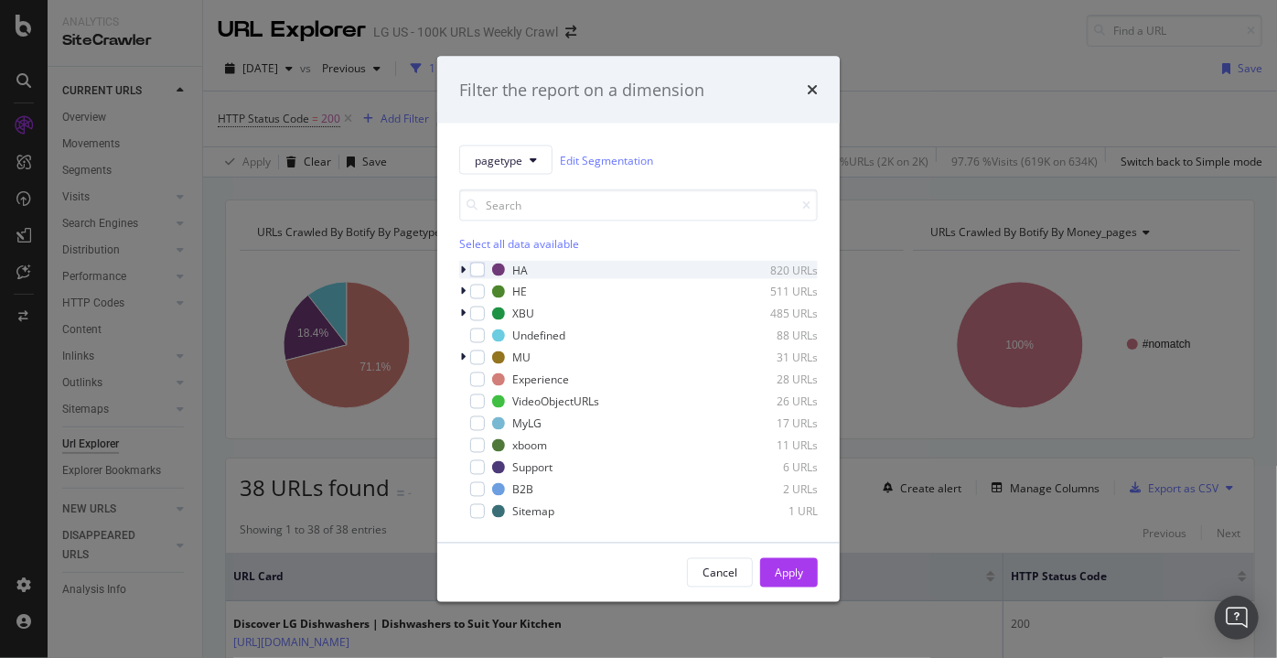
click at [459, 270] on div "modal" at bounding box center [464, 270] width 11 height 18
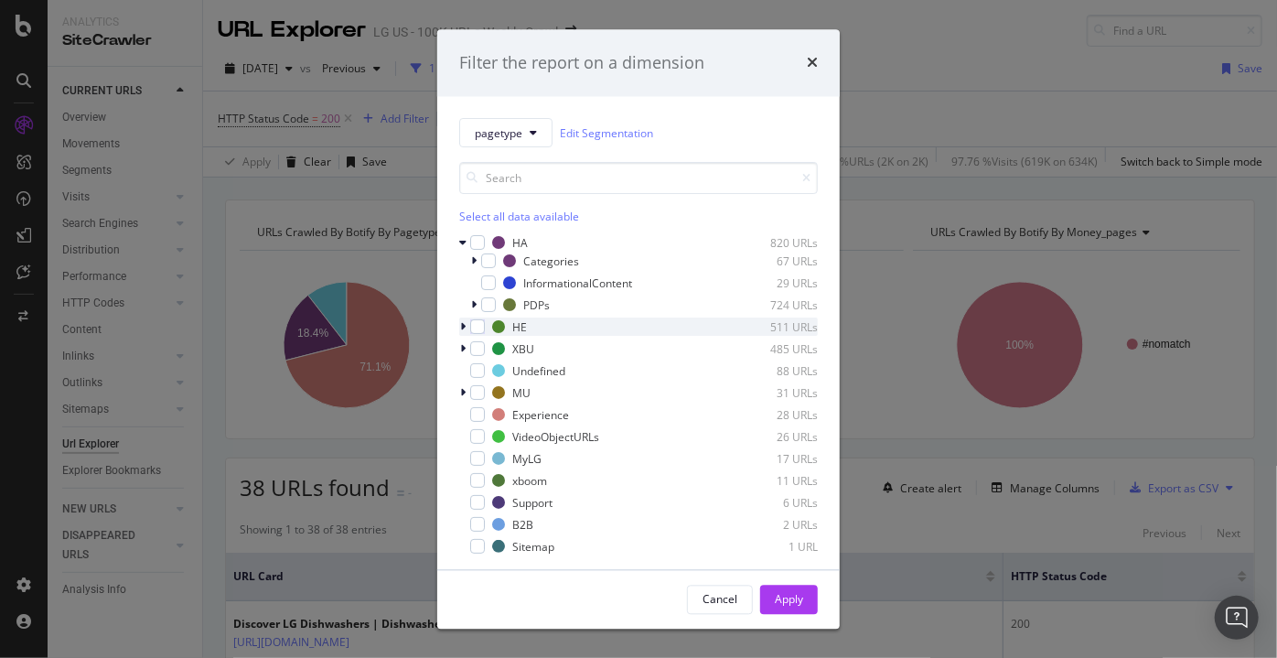
click at [459, 319] on div "modal" at bounding box center [464, 327] width 11 height 18
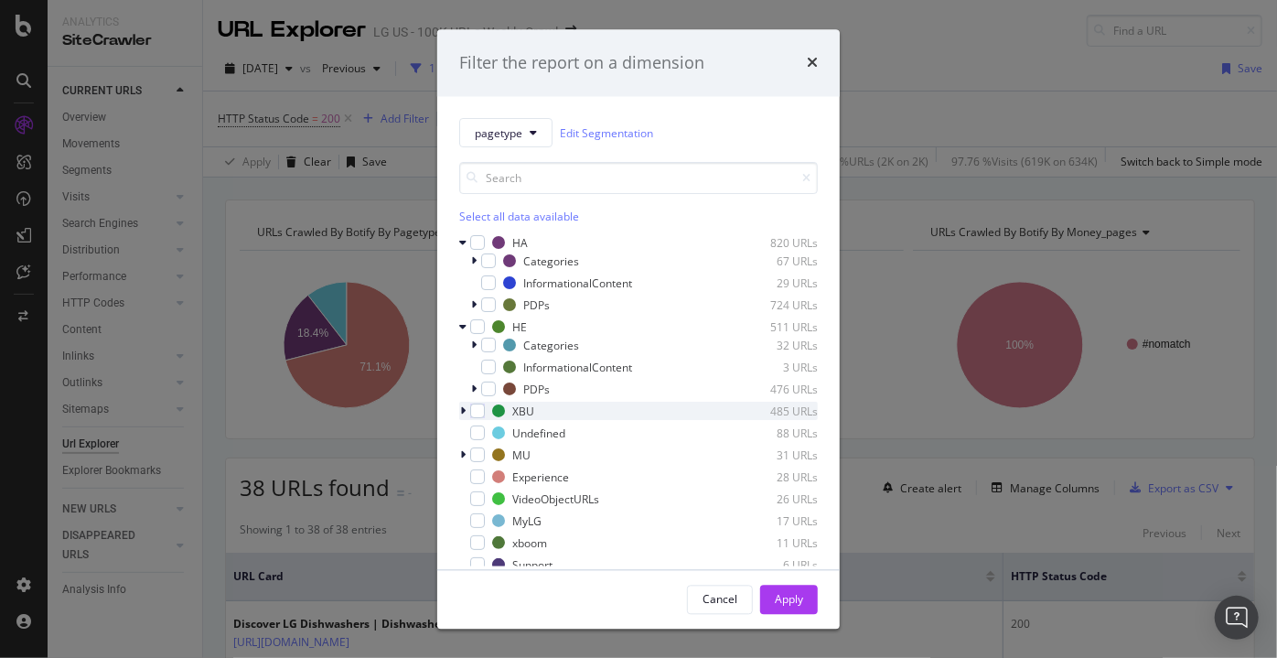
click at [461, 413] on icon "modal" at bounding box center [462, 411] width 5 height 11
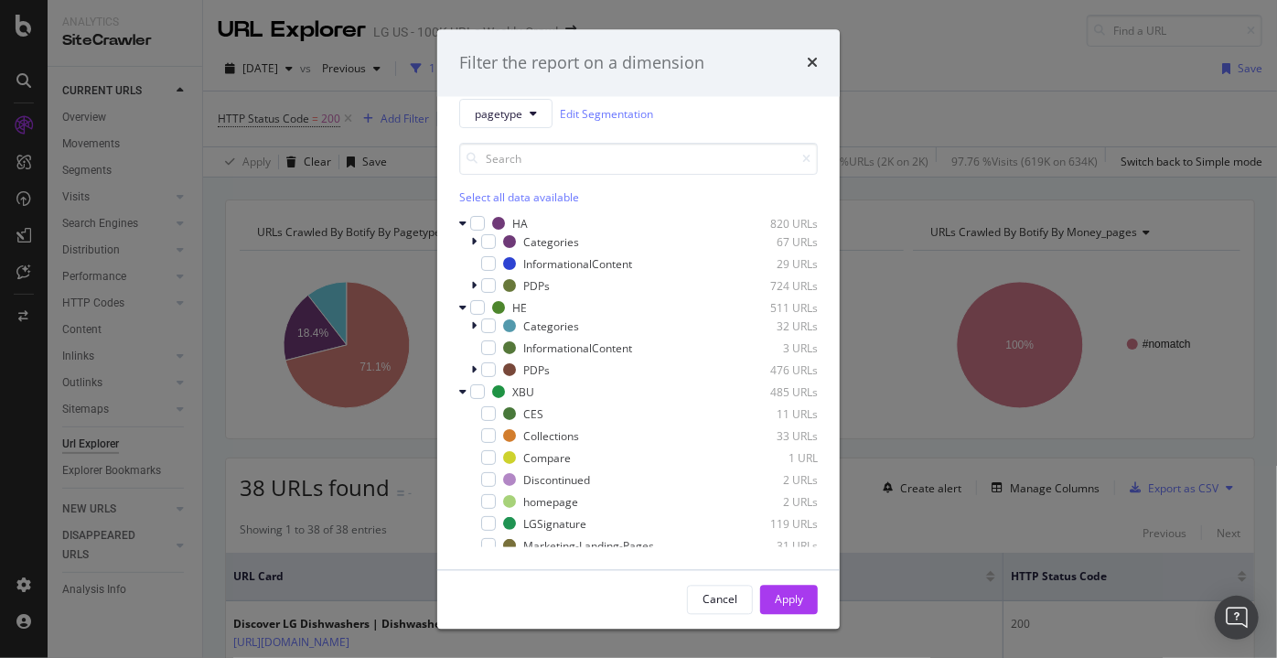
click at [804, 66] on div "Filter the report on a dimension" at bounding box center [638, 63] width 359 height 24
click at [810, 65] on icon "times" at bounding box center [812, 63] width 11 height 15
